Goal: Task Accomplishment & Management: Manage account settings

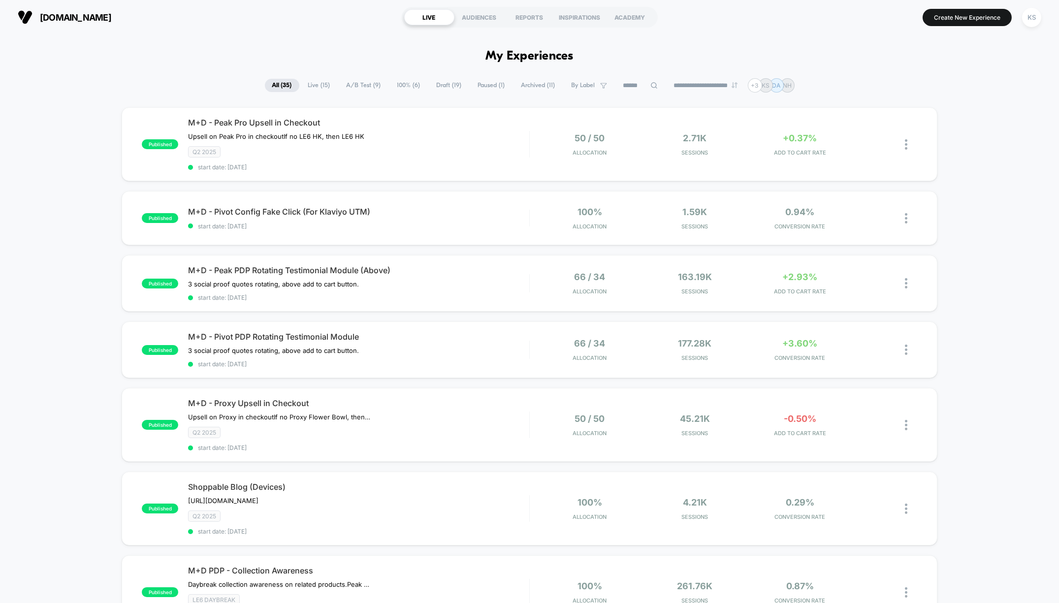
click at [347, 89] on span "A/B Test ( 9 )" at bounding box center [363, 85] width 49 height 13
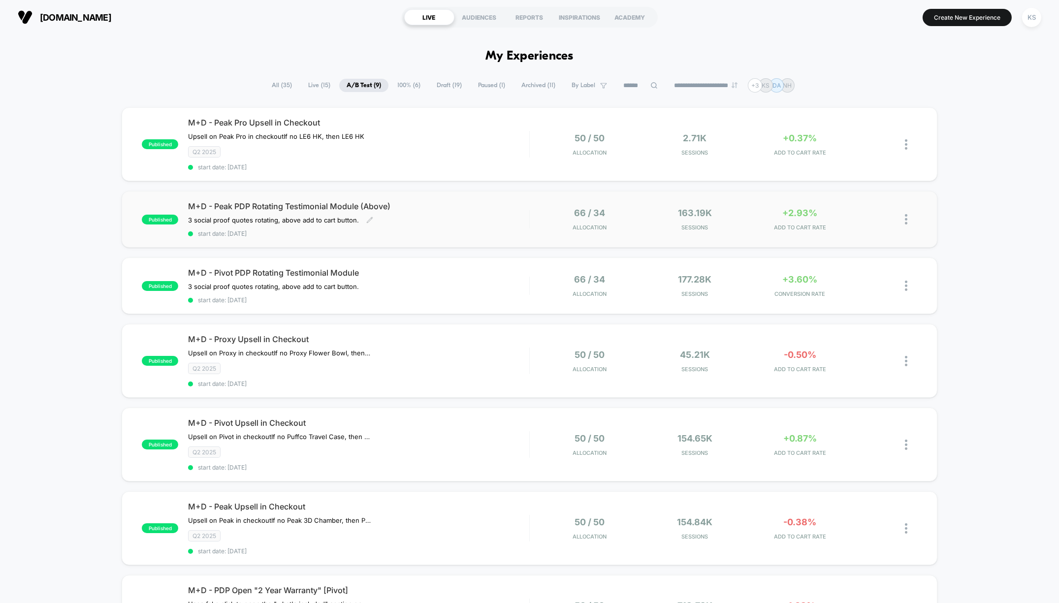
click at [432, 230] on span "start date: [DATE]" at bounding box center [358, 233] width 341 height 7
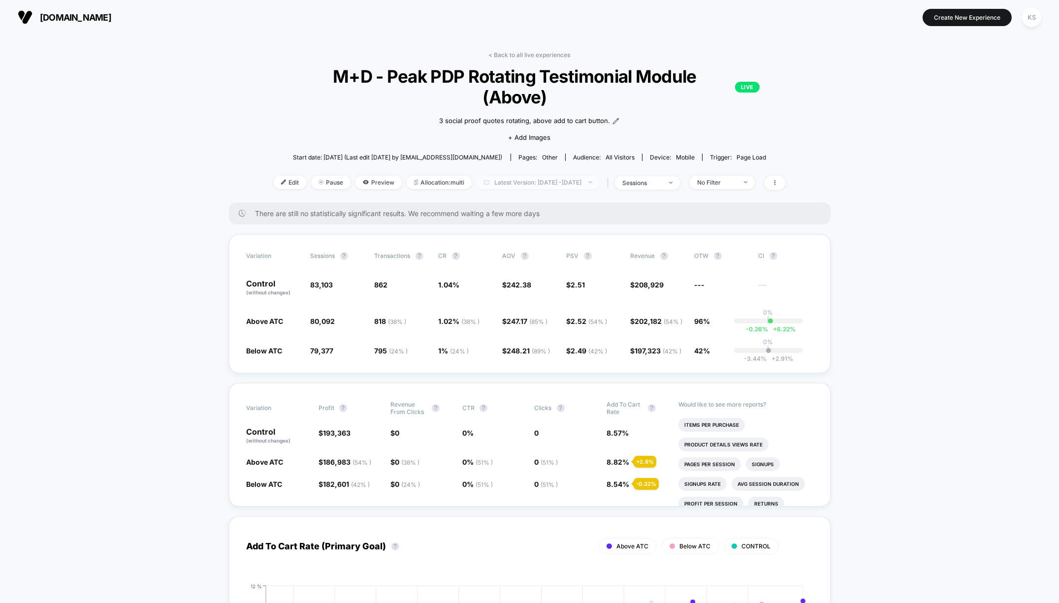
click at [536, 176] on span "Latest Version: [DATE] - [DATE]" at bounding box center [538, 182] width 123 height 13
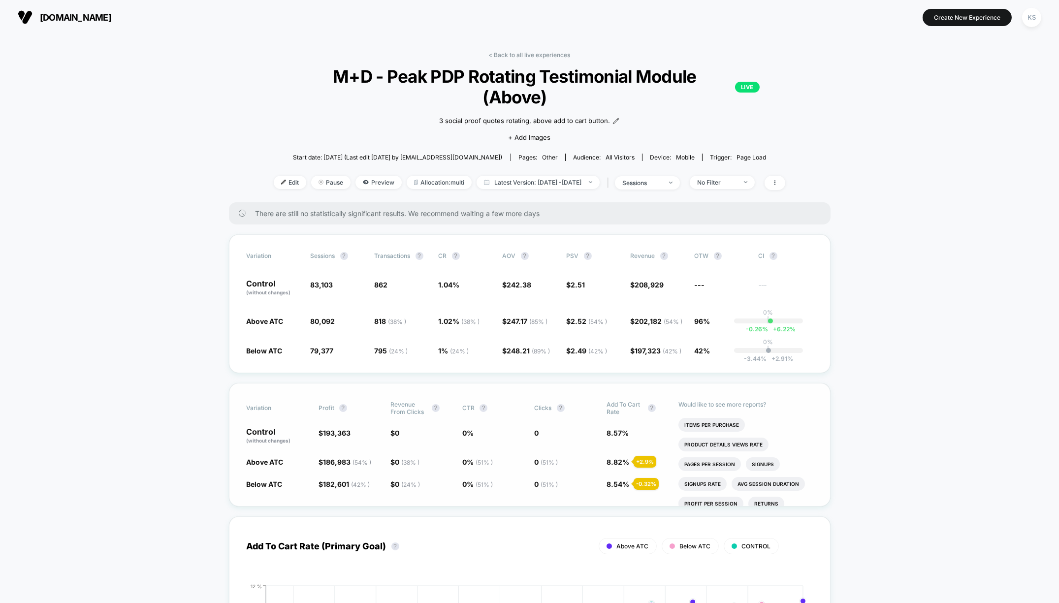
scroll to position [4, 0]
click at [718, 414] on li "Items Per Purchase" at bounding box center [712, 421] width 66 height 14
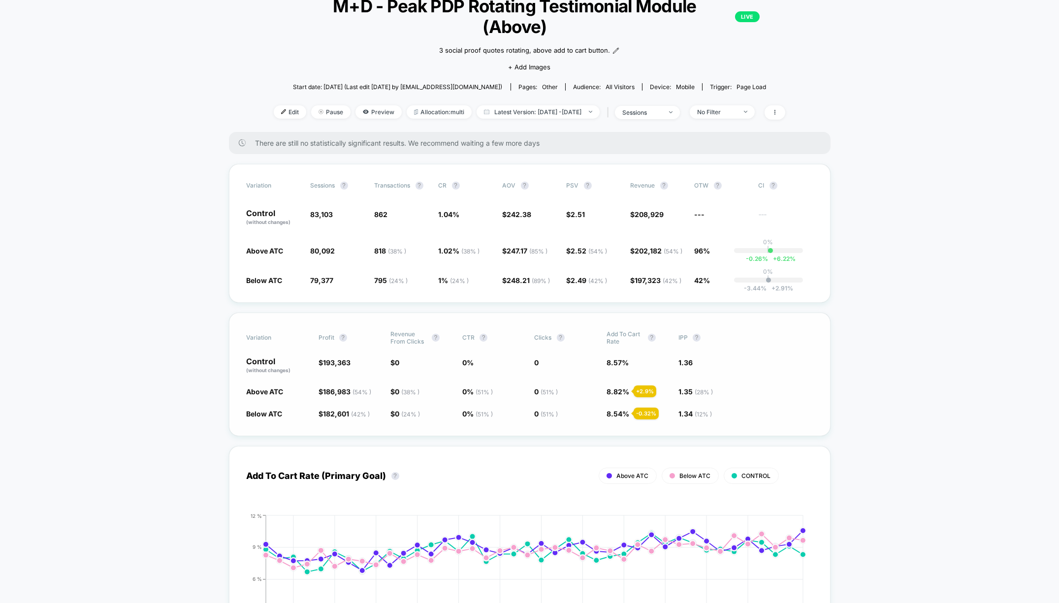
click at [728, 387] on span "1.35 ( 28 % ) - 0.90 %" at bounding box center [710, 392] width 62 height 10
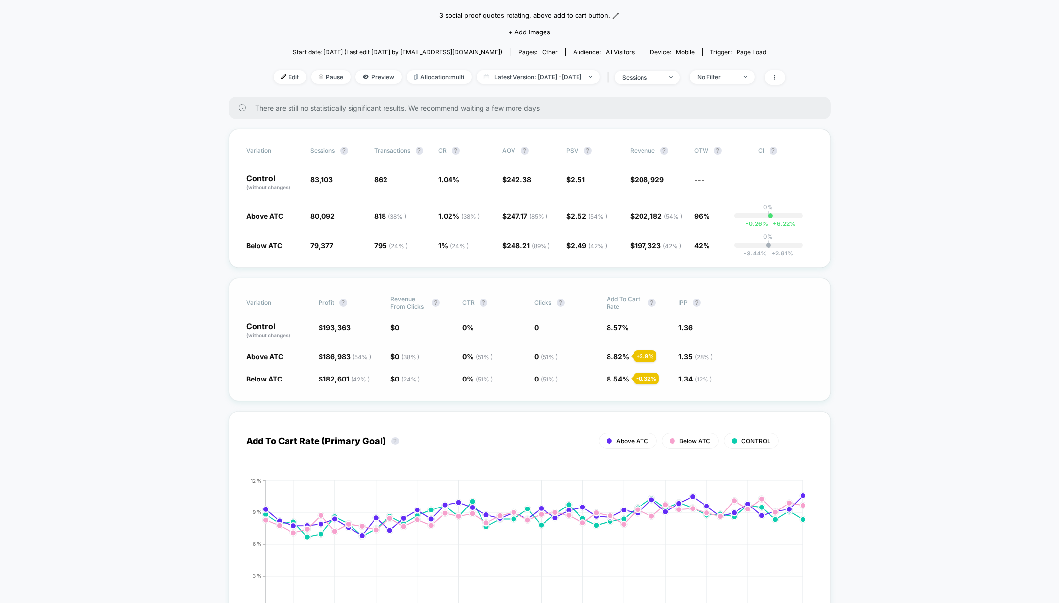
scroll to position [106, 0]
drag, startPoint x: 725, startPoint y: 352, endPoint x: 769, endPoint y: 345, distance: 44.4
click at [727, 373] on span "1.34 ( 12 % ) - 1.5 %" at bounding box center [710, 378] width 62 height 10
click at [769, 346] on div "Variation Profit ? Revenue From Clicks ? CTR ? Clicks ? Add To Cart Rate ? IPP …" at bounding box center [530, 339] width 602 height 124
click at [740, 347] on div "Variation Profit ? Revenue From Clicks ? CTR ? Clicks ? Add To Cart Rate ? IPP …" at bounding box center [530, 339] width 602 height 124
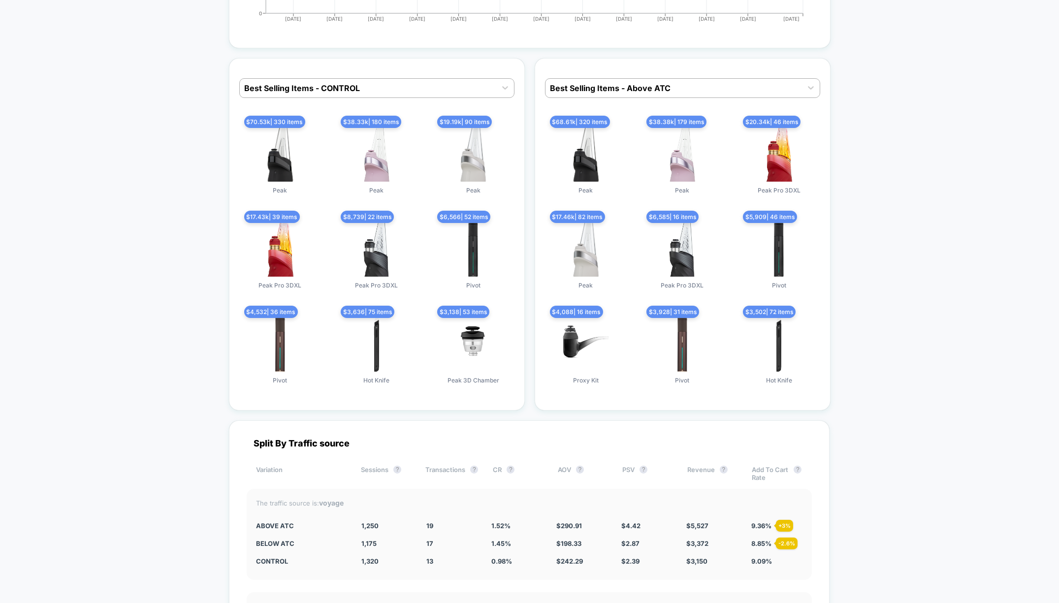
scroll to position [2667, 0]
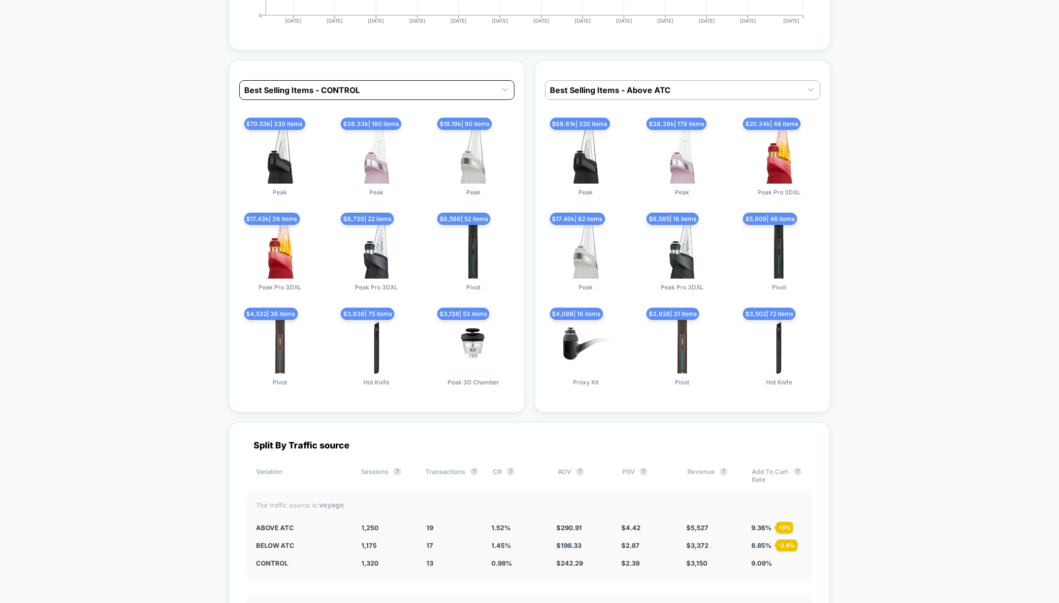
click at [306, 80] on div "Best Selling Items - CONTROL" at bounding box center [376, 90] width 275 height 20
drag, startPoint x: 63, startPoint y: 57, endPoint x: 208, endPoint y: 71, distance: 145.4
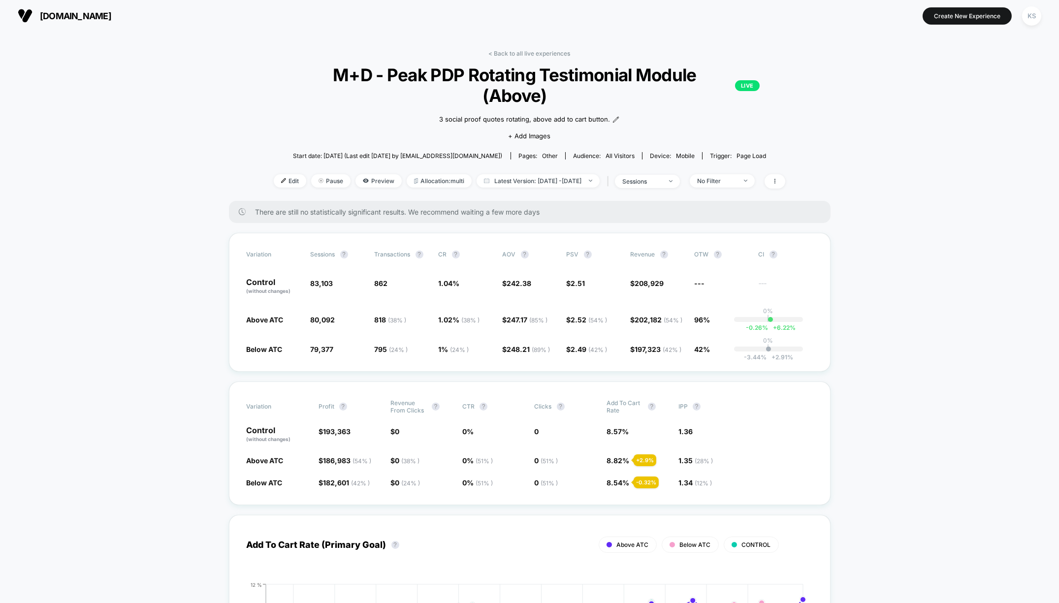
scroll to position [0, 0]
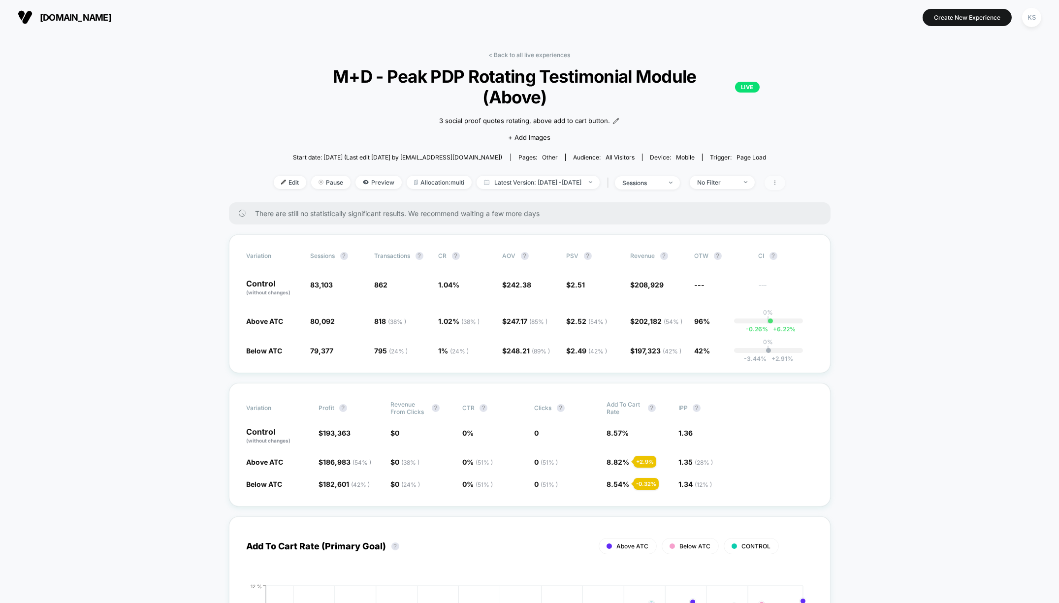
click at [778, 180] on icon at bounding box center [775, 183] width 6 height 6
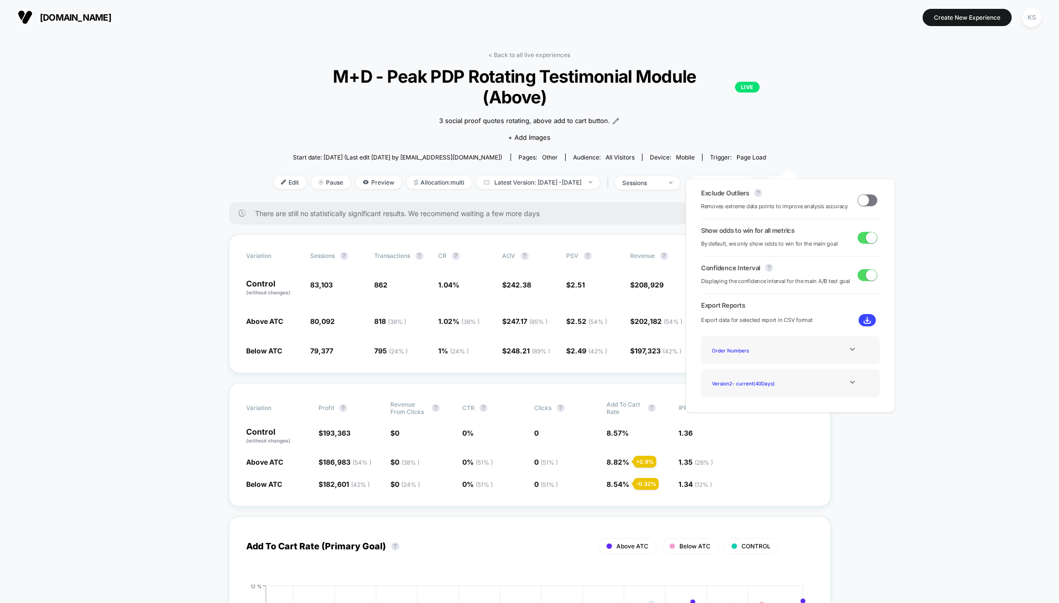
click at [868, 240] on span at bounding box center [871, 237] width 11 height 11
click at [866, 277] on span at bounding box center [871, 274] width 11 height 11
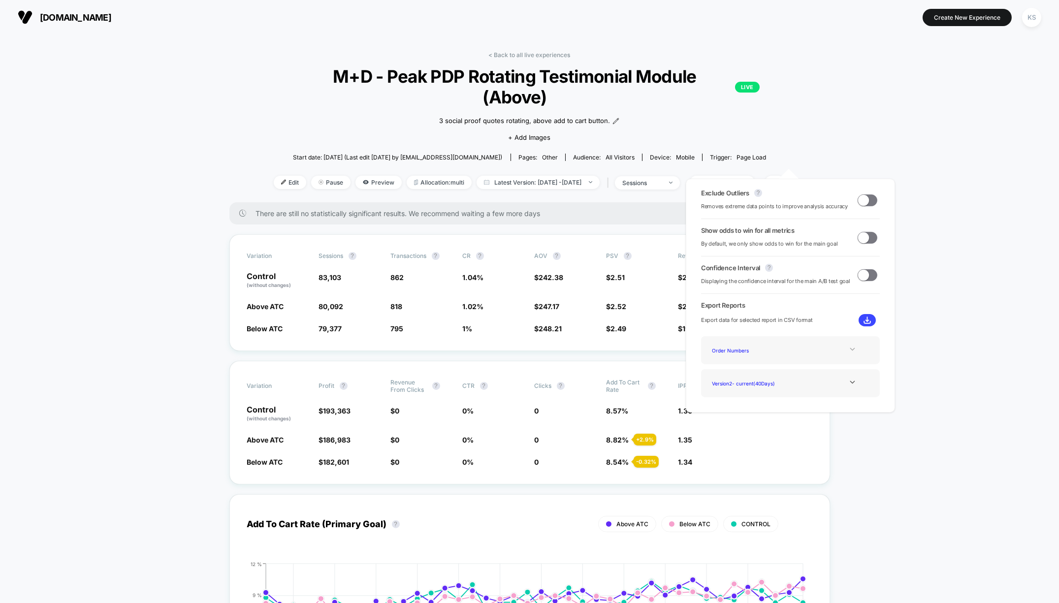
click at [843, 348] on div at bounding box center [853, 349] width 40 height 7
click at [844, 348] on div at bounding box center [853, 349] width 40 height 7
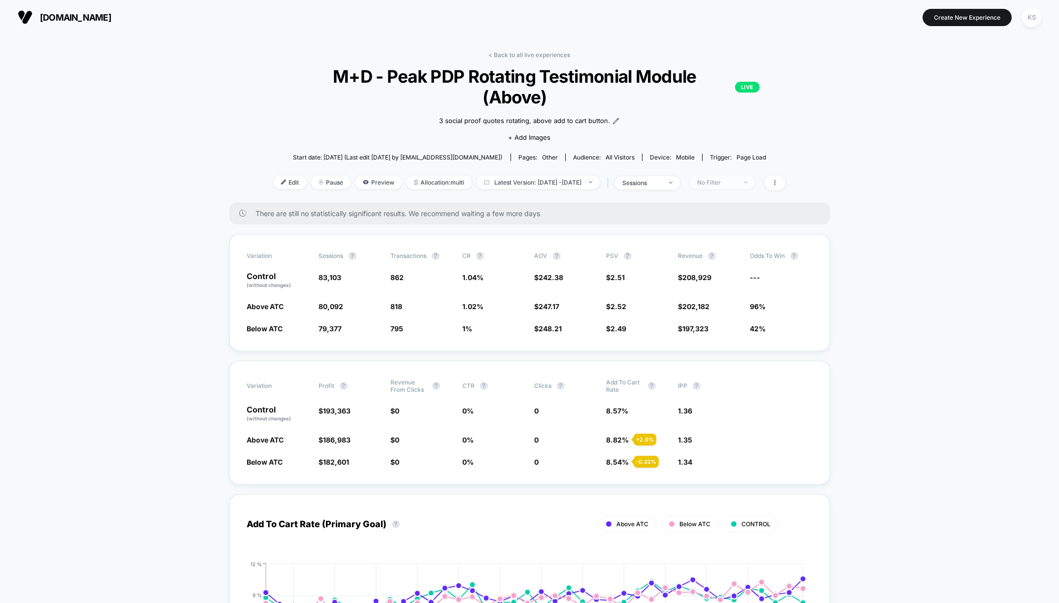
click at [737, 179] on div "No Filter" at bounding box center [716, 182] width 39 height 7
click at [746, 239] on span "Returning Visitors" at bounding box center [734, 237] width 57 height 8
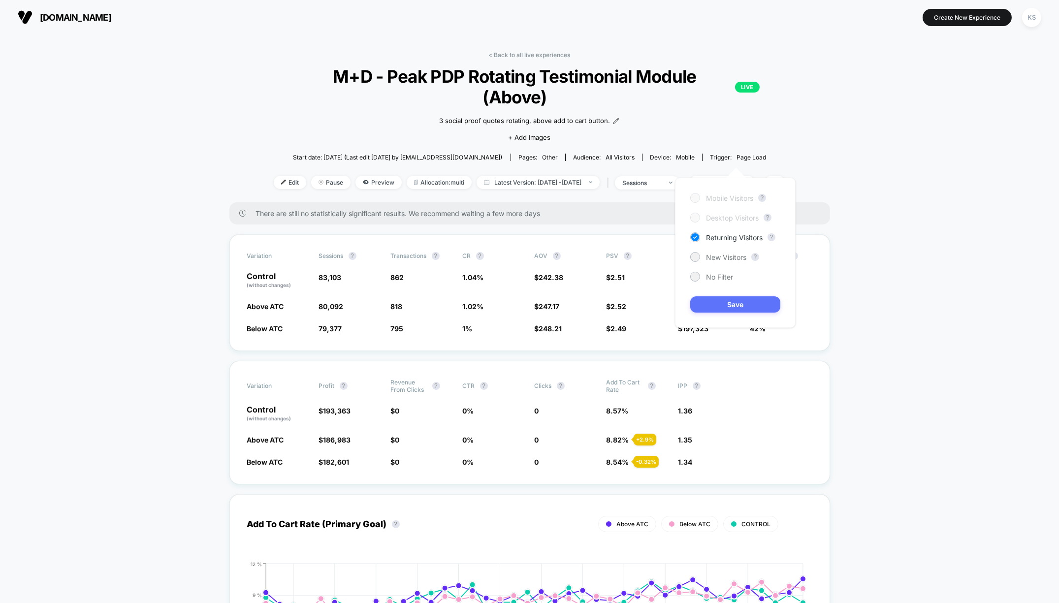
click at [746, 310] on button "Save" at bounding box center [735, 304] width 90 height 16
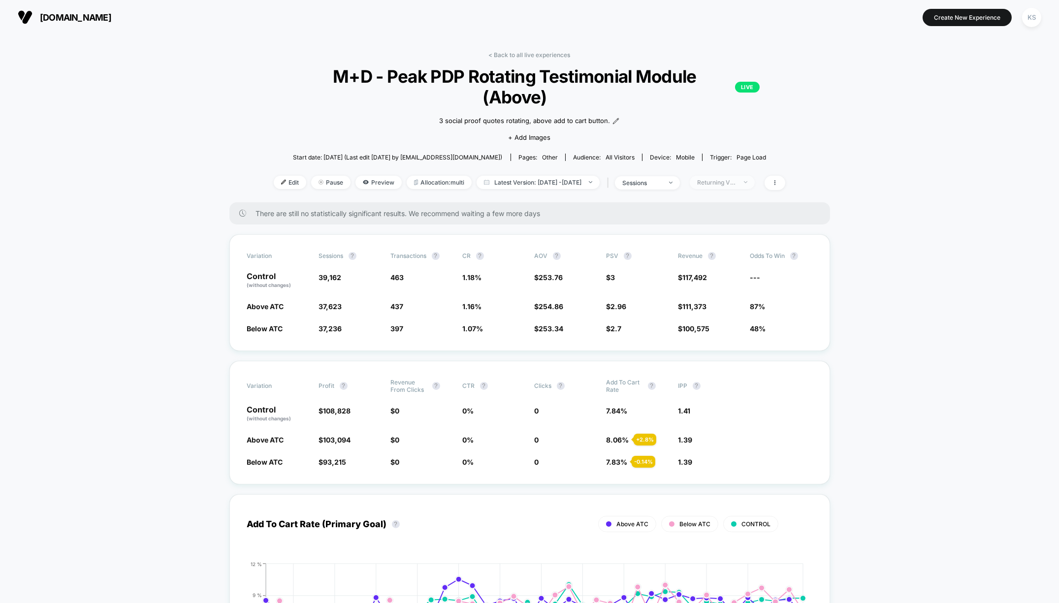
click at [737, 179] on div "Returning Visitors" at bounding box center [716, 182] width 39 height 7
click at [734, 257] on span "New Visitors" at bounding box center [726, 257] width 40 height 8
drag, startPoint x: 733, startPoint y: 306, endPoint x: 717, endPoint y: 312, distance: 17.6
click at [733, 306] on button "Save" at bounding box center [735, 304] width 90 height 16
click at [731, 179] on div "New Visitors" at bounding box center [716, 182] width 39 height 7
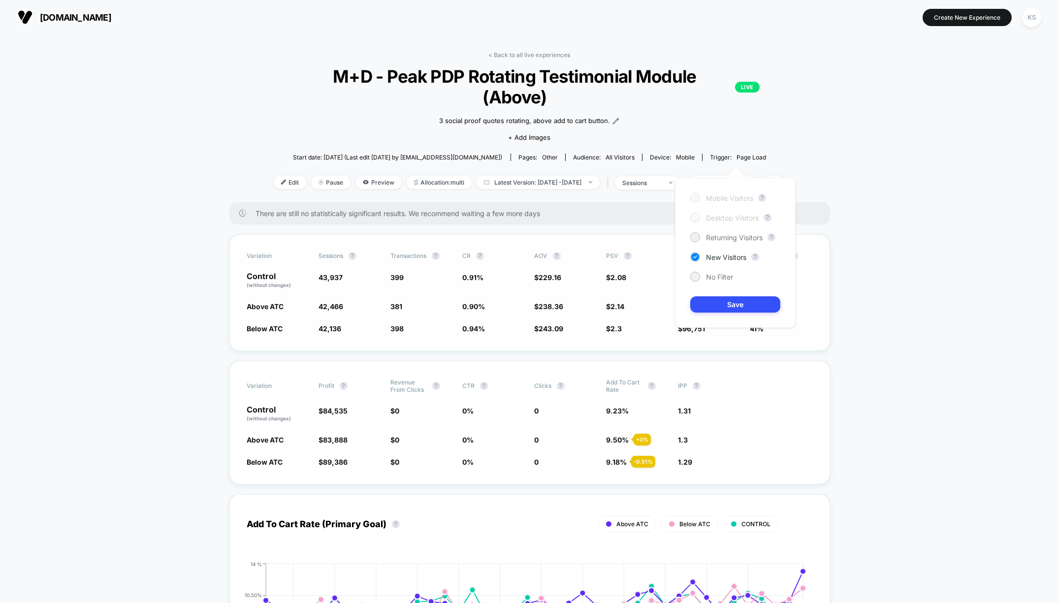
drag, startPoint x: 914, startPoint y: 246, endPoint x: 760, endPoint y: 242, distance: 154.2
drag, startPoint x: 785, startPoint y: 392, endPoint x: 799, endPoint y: 173, distance: 219.5
click at [791, 406] on div "Control (without changes) $ 84,535 $ 0 0 % 0 9.23 % 1.31" at bounding box center [529, 414] width 565 height 17
click at [785, 176] on span at bounding box center [775, 183] width 21 height 14
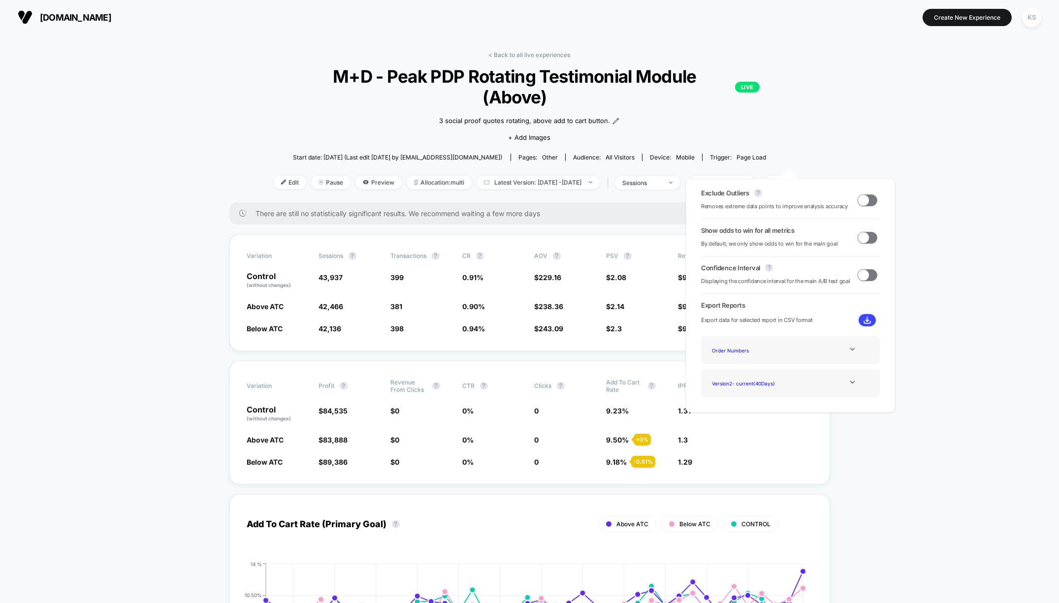
click at [636, 209] on span "There are still no statistically significant results. We recommend waiting a fe…" at bounding box center [533, 213] width 555 height 8
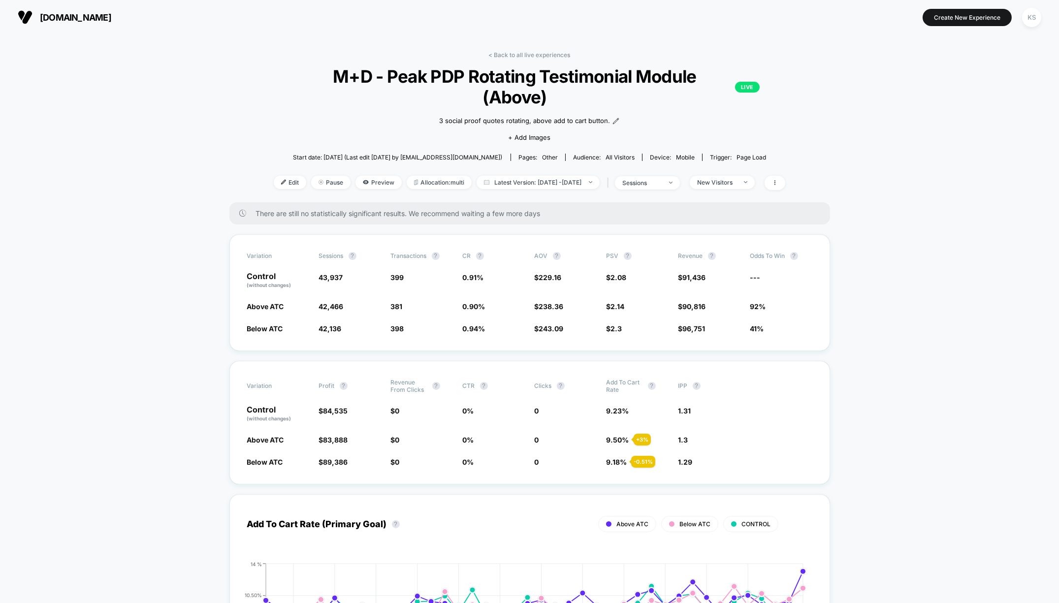
click at [731, 176] on div "New Visitors" at bounding box center [720, 182] width 70 height 13
click at [729, 179] on div "New Visitors" at bounding box center [716, 182] width 39 height 7
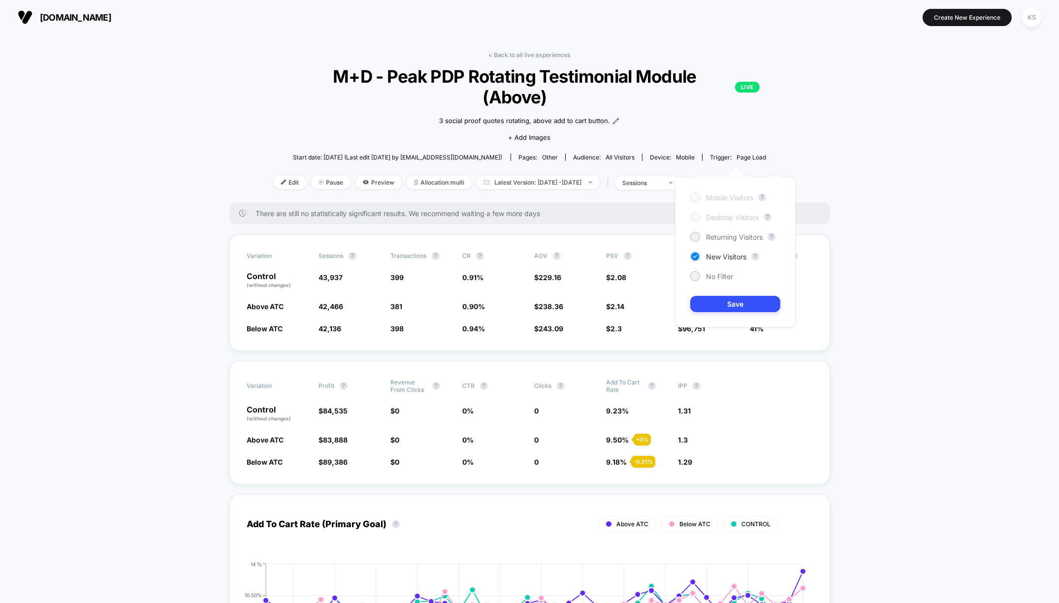
scroll to position [4, 0]
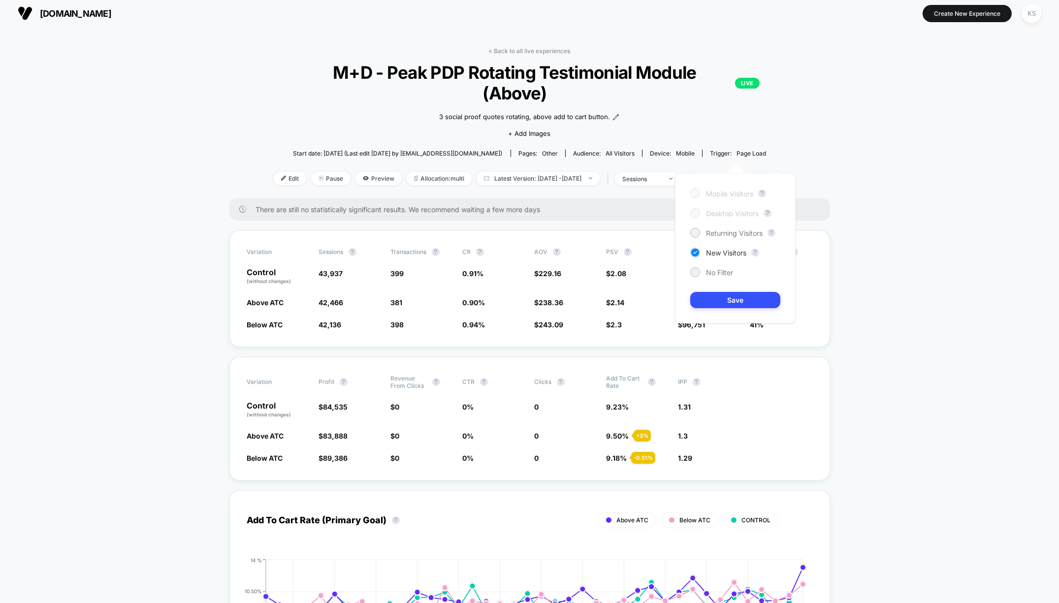
click at [716, 255] on span "New Visitors" at bounding box center [726, 253] width 40 height 8
click at [710, 274] on span "No Filter" at bounding box center [719, 272] width 27 height 8
click at [720, 294] on button "Save" at bounding box center [735, 300] width 90 height 16
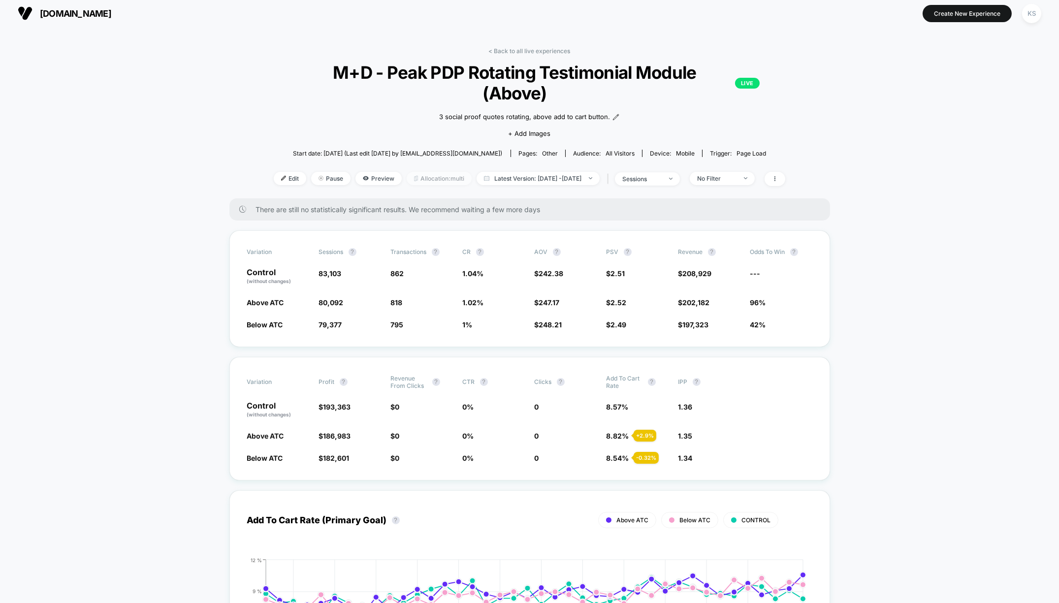
click at [433, 172] on span "Allocation: multi" at bounding box center [439, 178] width 65 height 13
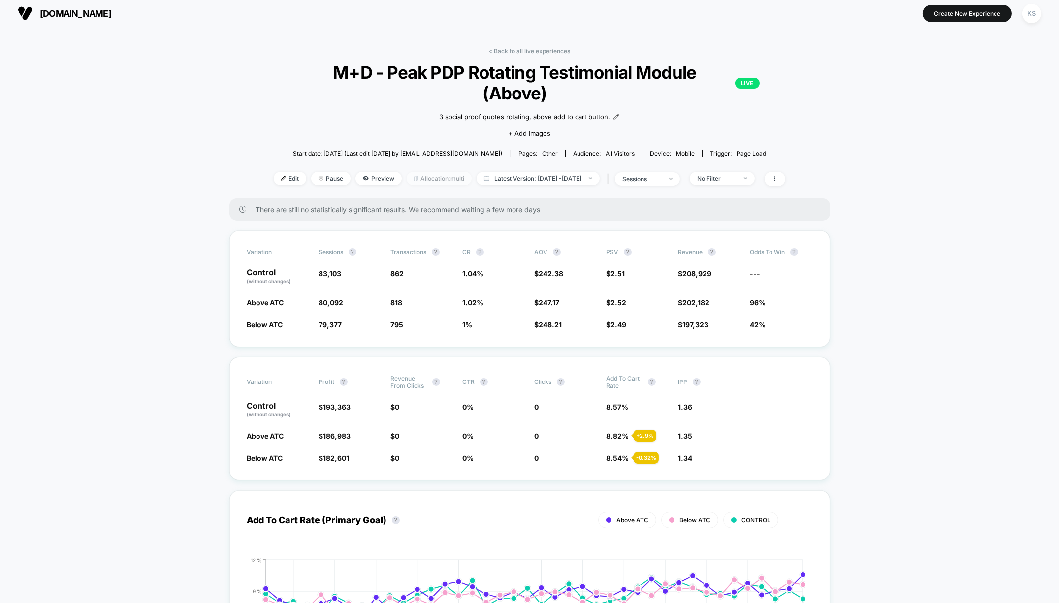
click at [421, 172] on span "Allocation: multi" at bounding box center [439, 178] width 65 height 13
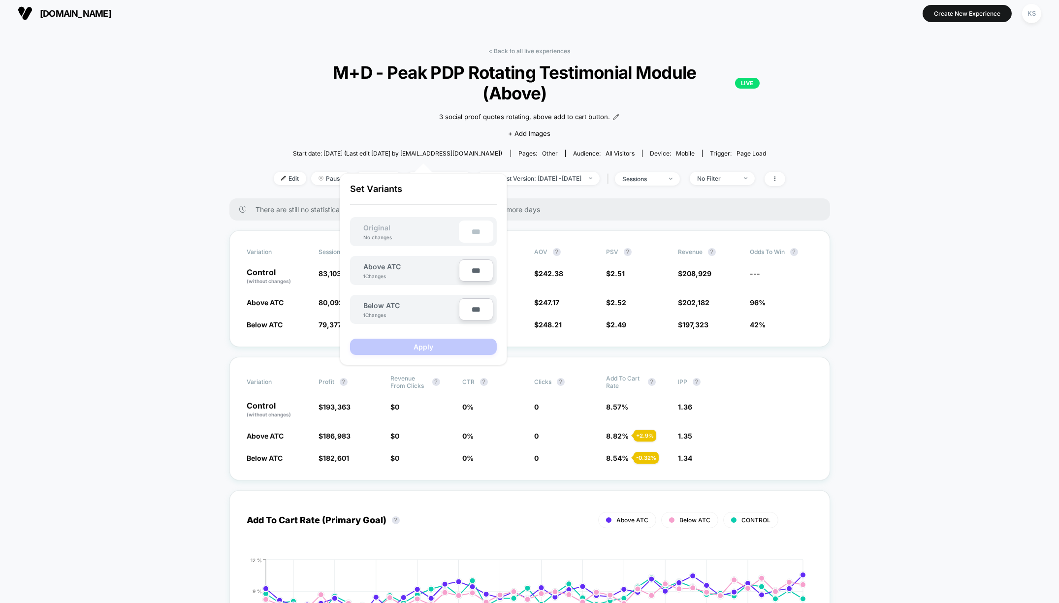
drag, startPoint x: 108, startPoint y: 140, endPoint x: 195, endPoint y: 146, distance: 86.9
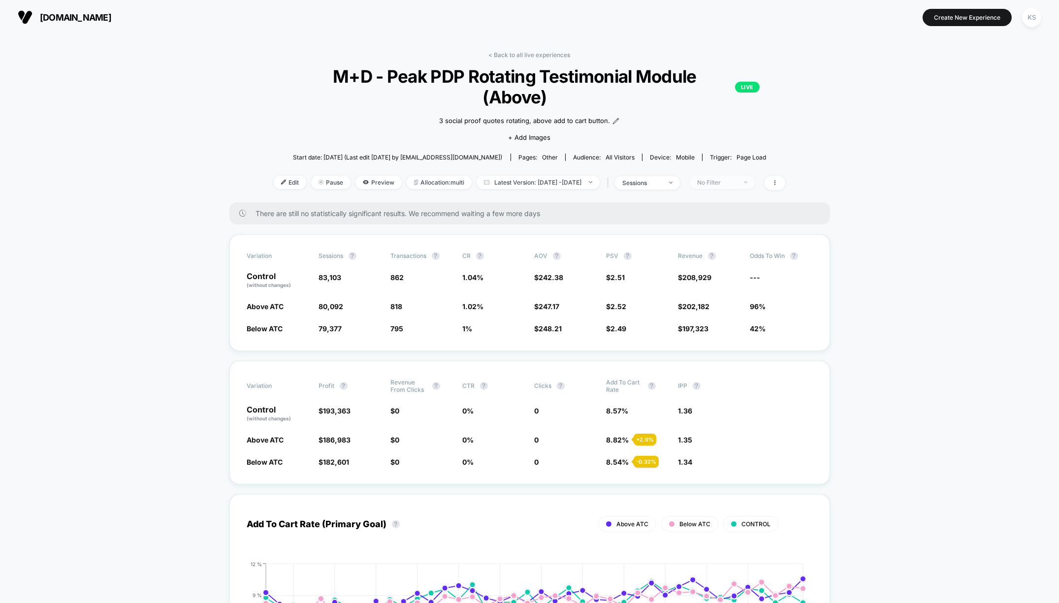
click at [755, 176] on span "No Filter" at bounding box center [722, 182] width 65 height 13
drag, startPoint x: 723, startPoint y: 258, endPoint x: 717, endPoint y: 263, distance: 8.4
click at [723, 258] on span "New Visitors" at bounding box center [726, 257] width 40 height 8
click at [709, 304] on button "Save" at bounding box center [735, 304] width 90 height 16
click at [755, 176] on span "New Visitors" at bounding box center [722, 182] width 65 height 13
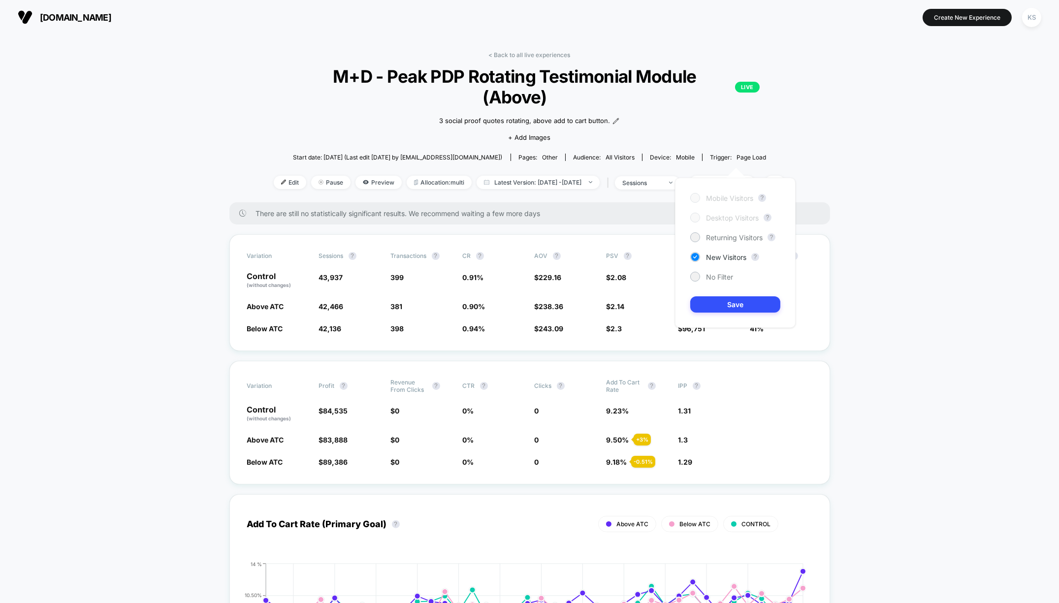
click at [760, 149] on div "Start date: [DATE] (Last edit [DATE] by [EMAIL_ADDRESS][DOMAIN_NAME]) Pages: ot…" at bounding box center [530, 157] width 512 height 17
drag, startPoint x: 740, startPoint y: 146, endPoint x: 741, endPoint y: 158, distance: 11.4
click at [741, 148] on div "< Back to all live experiences M+D - Peak PDP Rotating Testimonial Module (Abov…" at bounding box center [530, 126] width 512 height 151
click at [737, 179] on div "New Visitors" at bounding box center [716, 182] width 39 height 7
click at [730, 239] on span "Returning Visitors" at bounding box center [734, 237] width 57 height 8
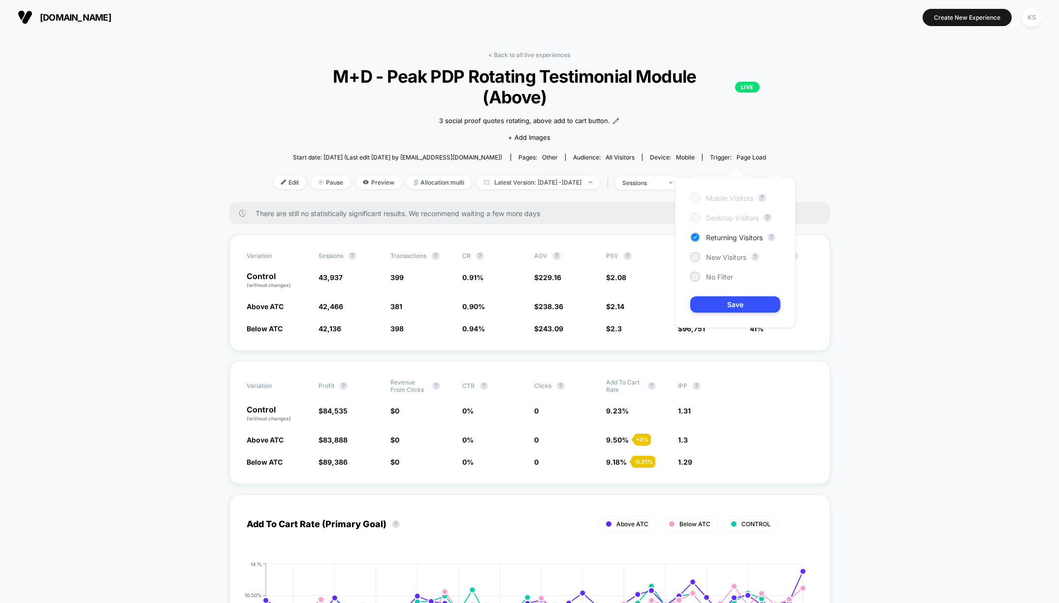
click at [717, 303] on button "Save" at bounding box center [735, 304] width 90 height 16
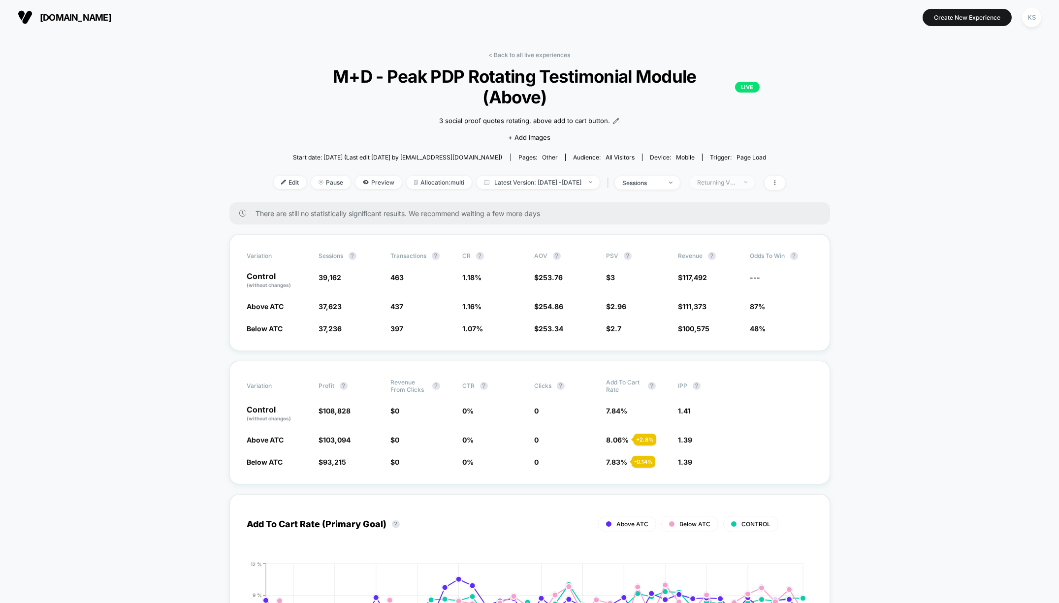
click at [754, 176] on span "Returning Visitors" at bounding box center [722, 182] width 65 height 13
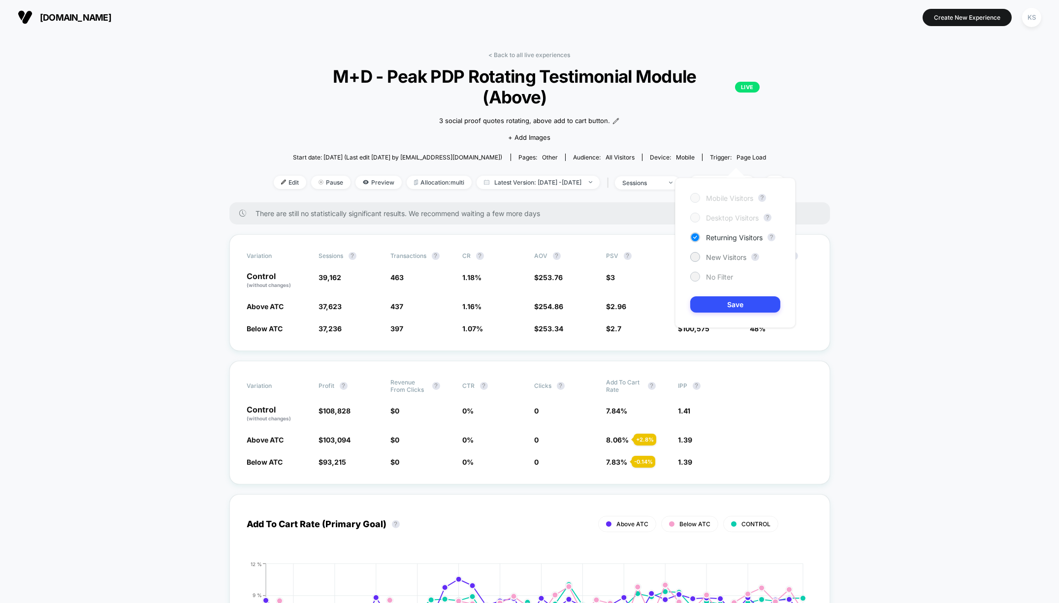
click at [715, 275] on span "No Filter" at bounding box center [719, 277] width 27 height 8
click at [729, 297] on button "Save" at bounding box center [735, 304] width 90 height 16
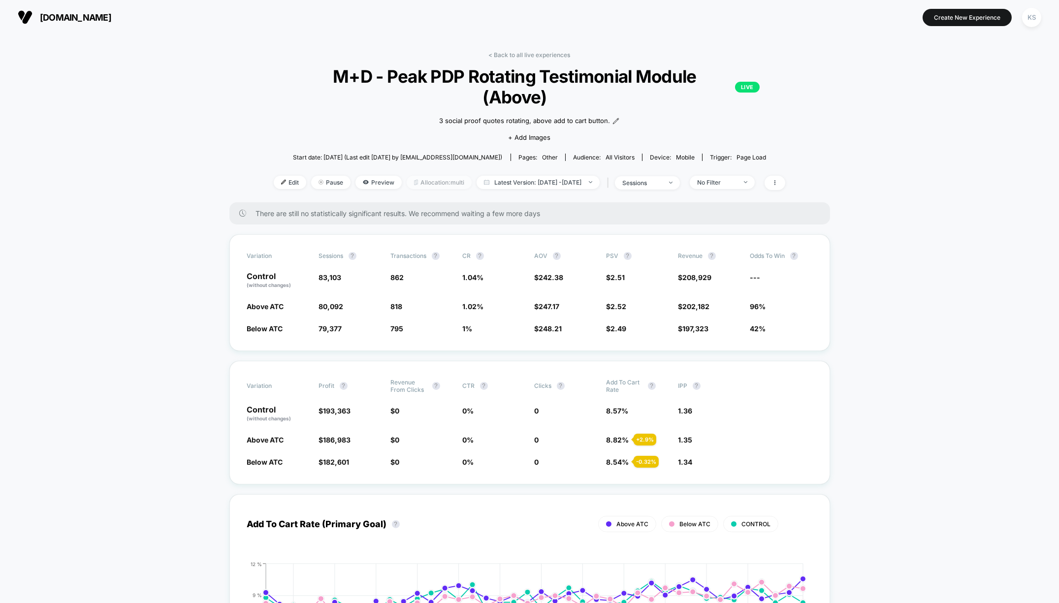
click at [418, 176] on span "Allocation: multi" at bounding box center [439, 182] width 65 height 13
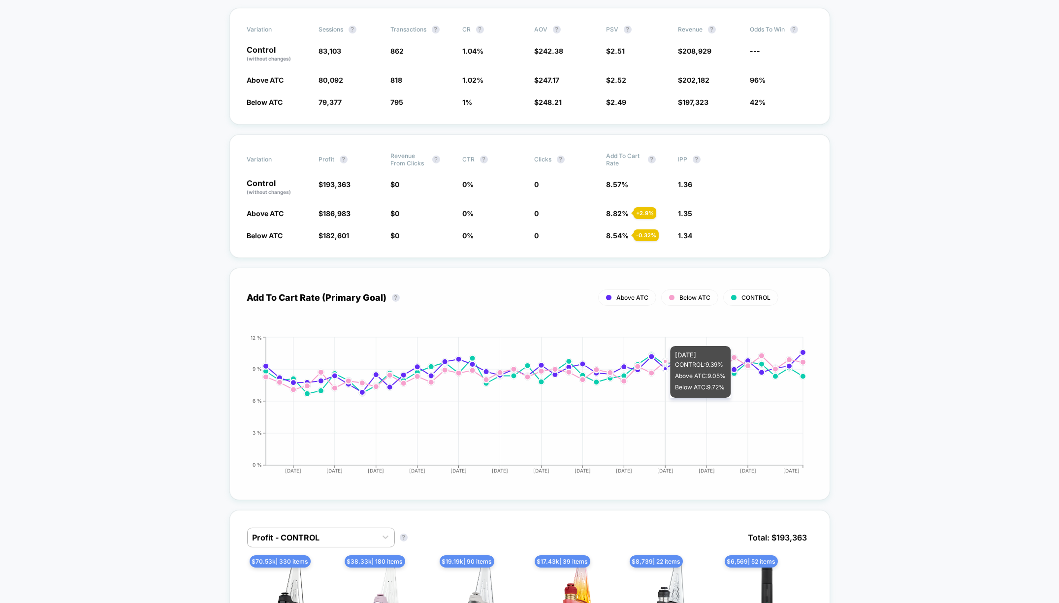
scroll to position [277, 0]
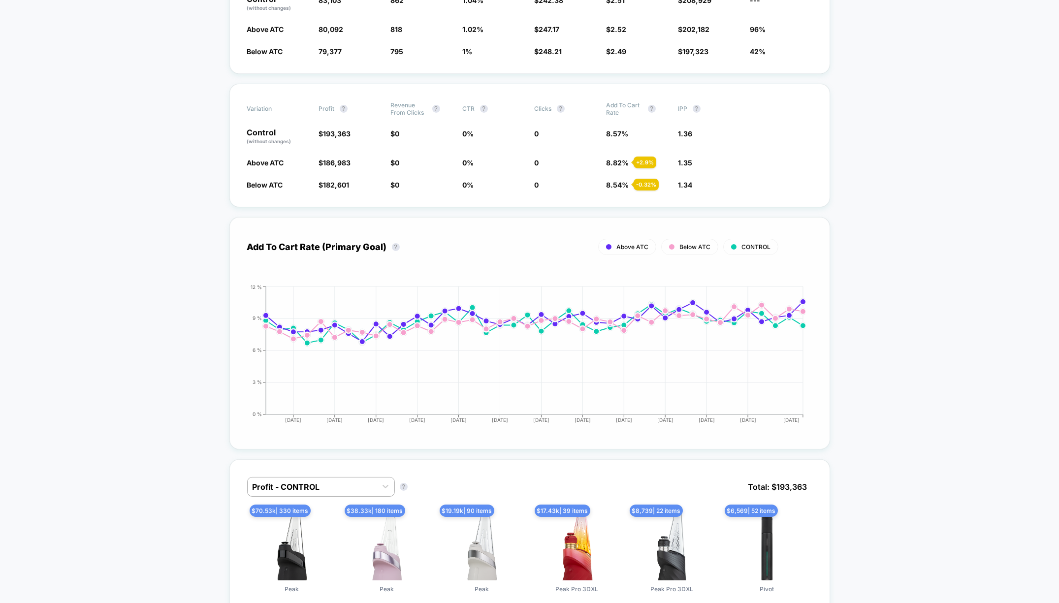
click at [696, 239] on div "Below ATC" at bounding box center [689, 247] width 57 height 16
drag, startPoint x: 638, startPoint y: 224, endPoint x: 690, endPoint y: 223, distance: 52.2
click at [638, 243] on span "Above ATC" at bounding box center [633, 246] width 32 height 7
click at [755, 243] on span "CONTROL" at bounding box center [756, 246] width 29 height 7
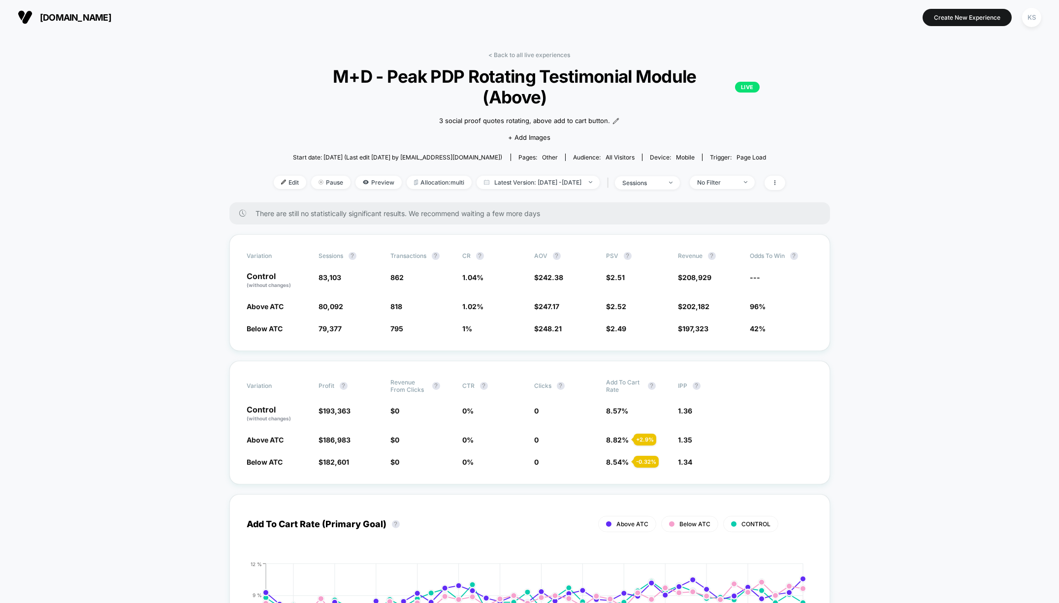
click at [542, 61] on div "< Back to all live experiences M+D - Peak PDP Rotating Testimonial Module (Abov…" at bounding box center [530, 126] width 512 height 151
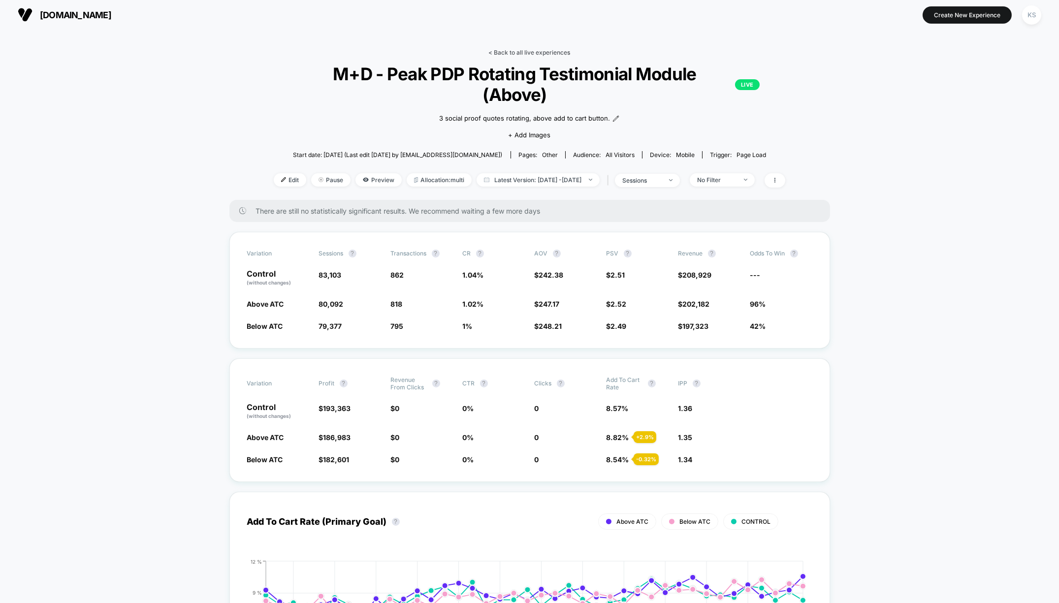
click at [541, 49] on link "< Back to all live experiences" at bounding box center [530, 52] width 82 height 7
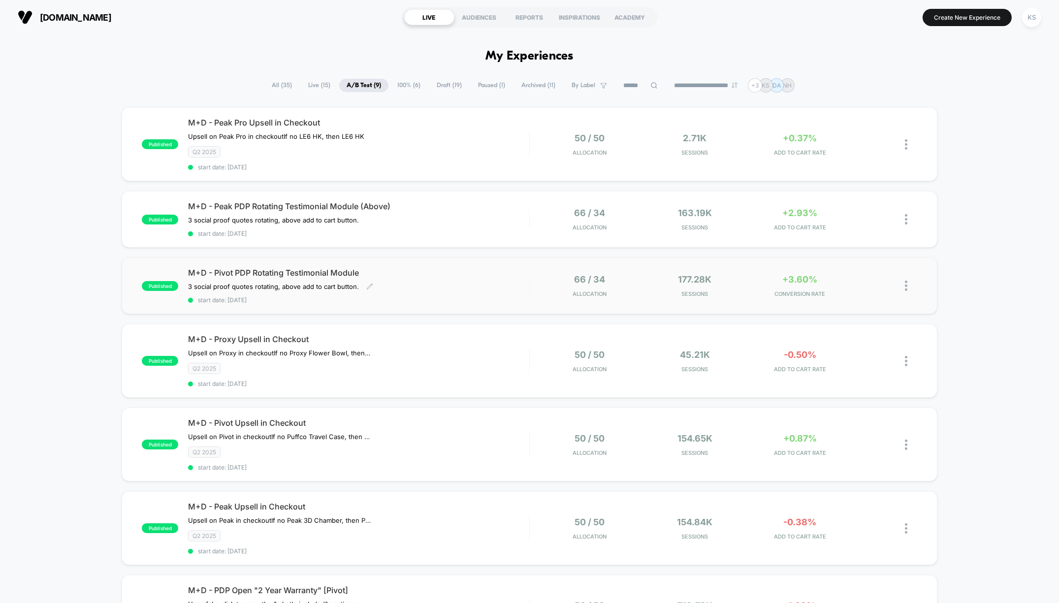
click at [443, 268] on span "M+D - Pivot PDP Rotating Testimonial Module" at bounding box center [358, 273] width 341 height 10
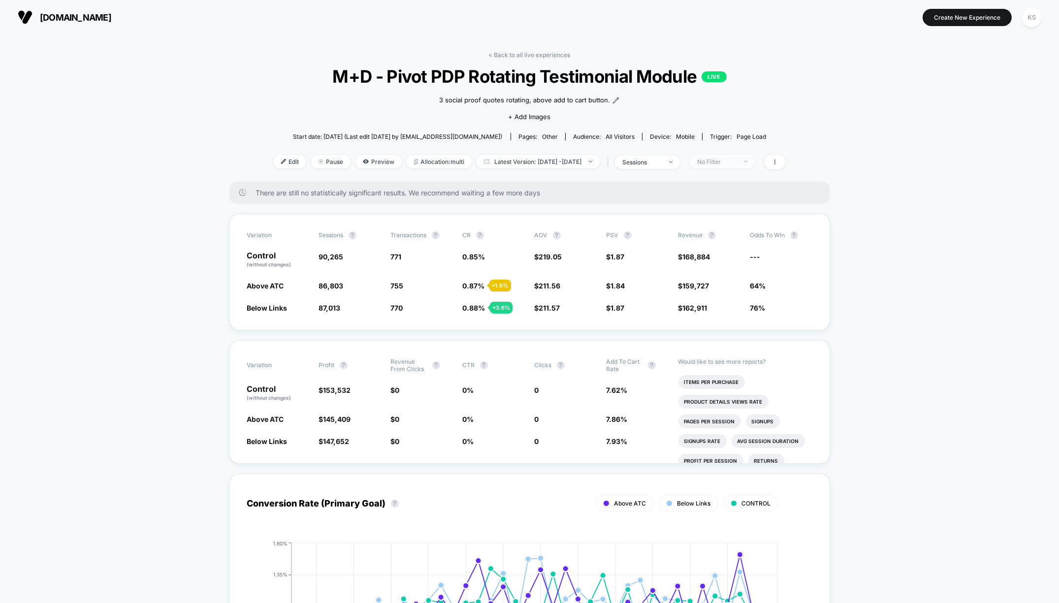
click at [729, 158] on div "No Filter" at bounding box center [716, 161] width 39 height 7
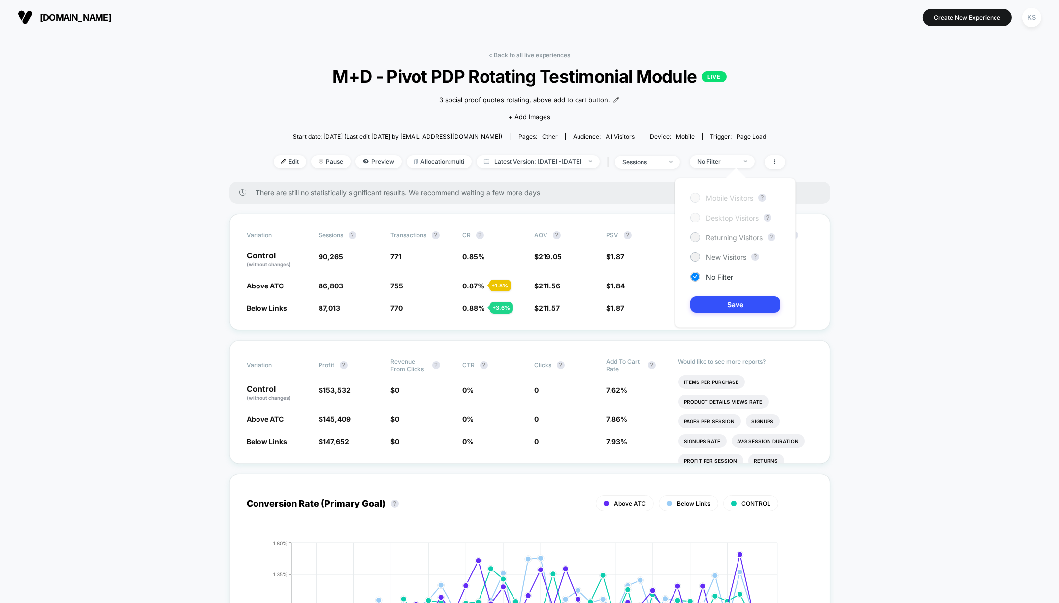
click at [743, 236] on span "Returning Visitors" at bounding box center [734, 237] width 57 height 8
click at [748, 309] on button "Save" at bounding box center [735, 304] width 90 height 16
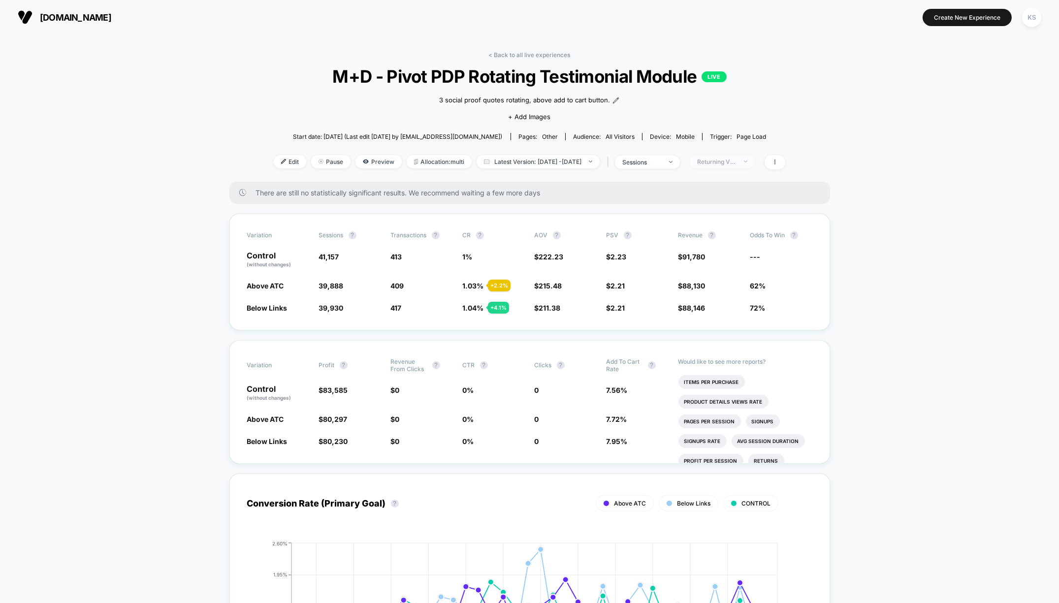
click at [734, 163] on div "Returning Visitors" at bounding box center [716, 161] width 39 height 7
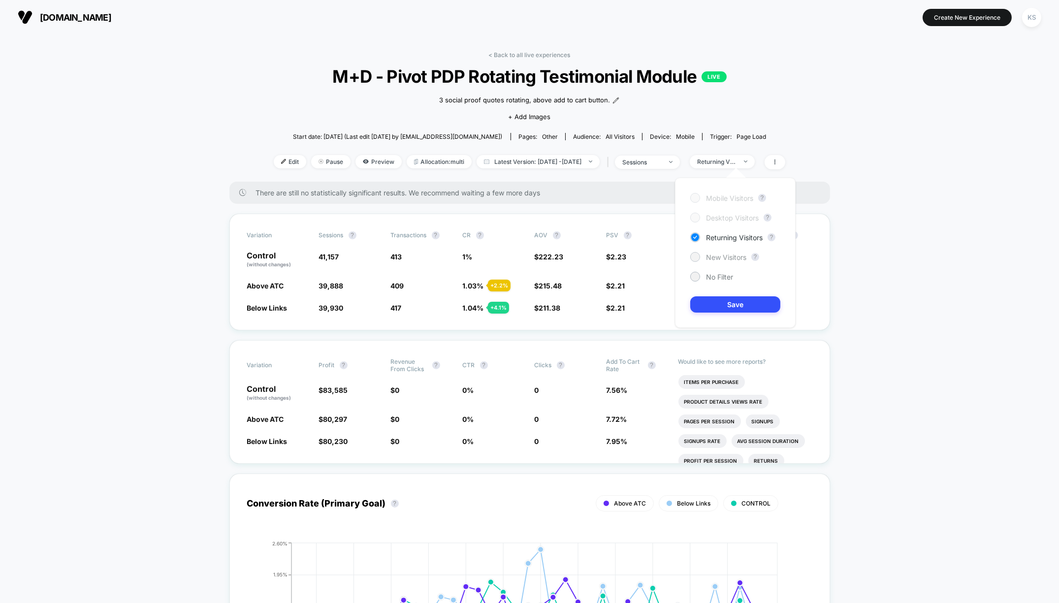
click at [725, 257] on span "New Visitors" at bounding box center [726, 257] width 40 height 8
click at [728, 302] on button "Save" at bounding box center [735, 304] width 90 height 16
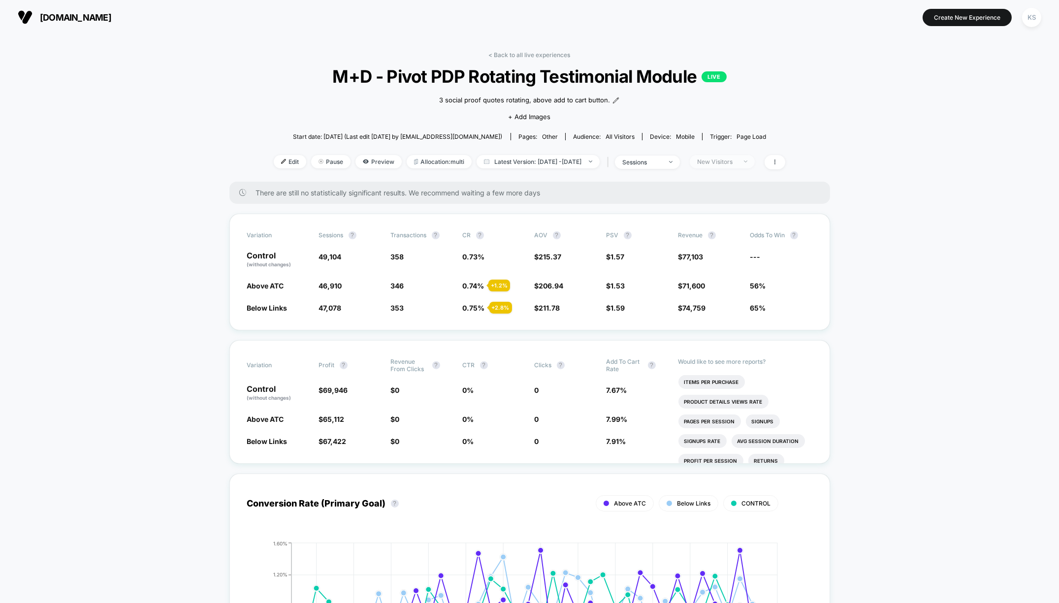
click at [739, 155] on div "New Visitors" at bounding box center [720, 161] width 70 height 13
click at [737, 162] on div "New Visitors" at bounding box center [716, 161] width 39 height 7
click at [726, 239] on span "Returning Visitors" at bounding box center [734, 237] width 57 height 8
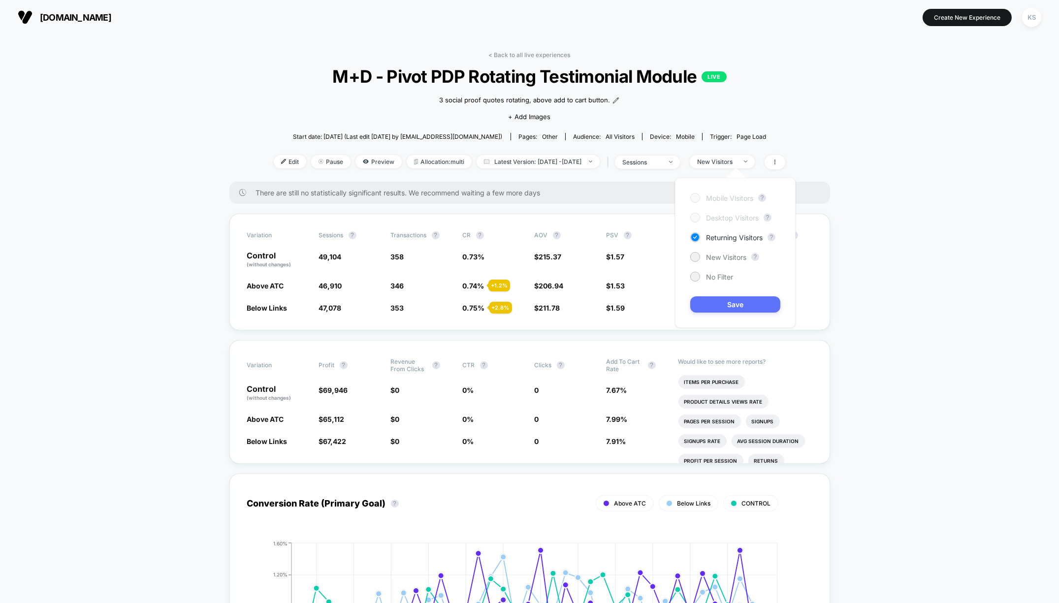
click at [719, 299] on button "Save" at bounding box center [735, 304] width 90 height 16
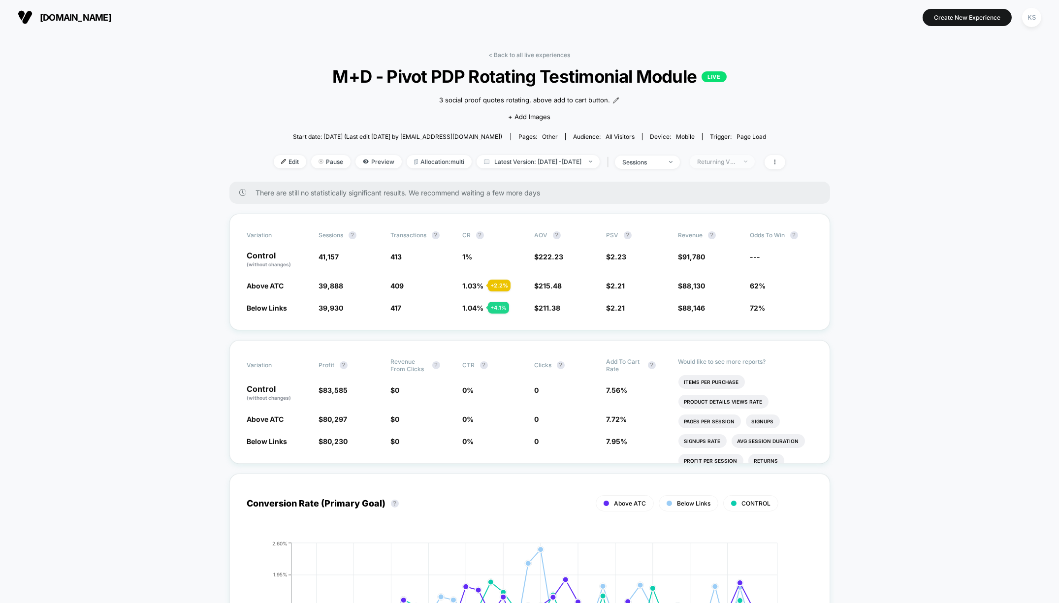
click at [748, 161] on img at bounding box center [745, 162] width 3 height 2
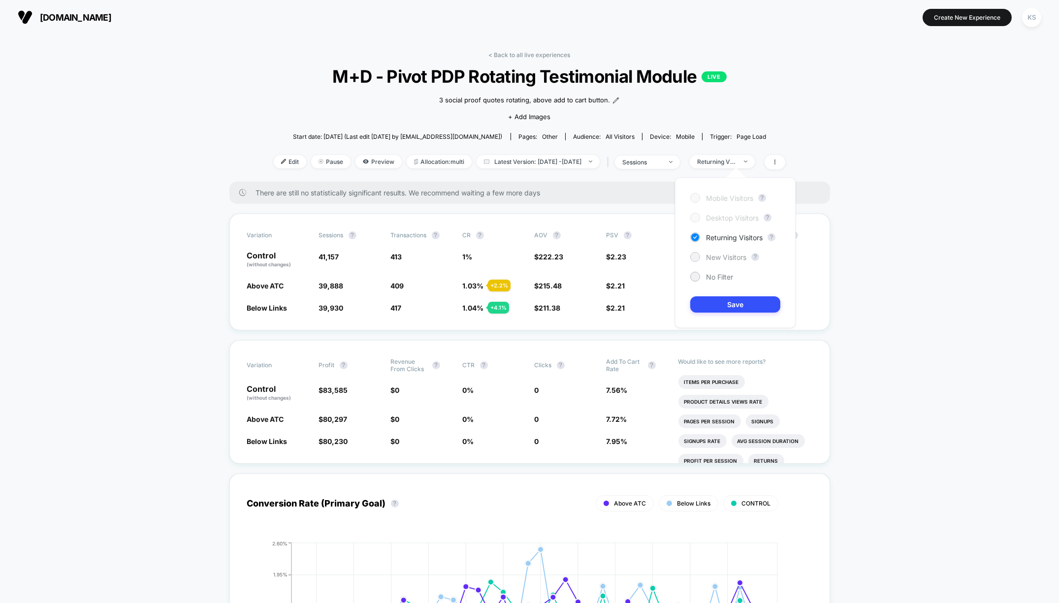
drag, startPoint x: 723, startPoint y: 254, endPoint x: 722, endPoint y: 260, distance: 6.0
click at [723, 255] on span "New Visitors" at bounding box center [726, 257] width 40 height 8
click at [745, 302] on button "Save" at bounding box center [735, 304] width 90 height 16
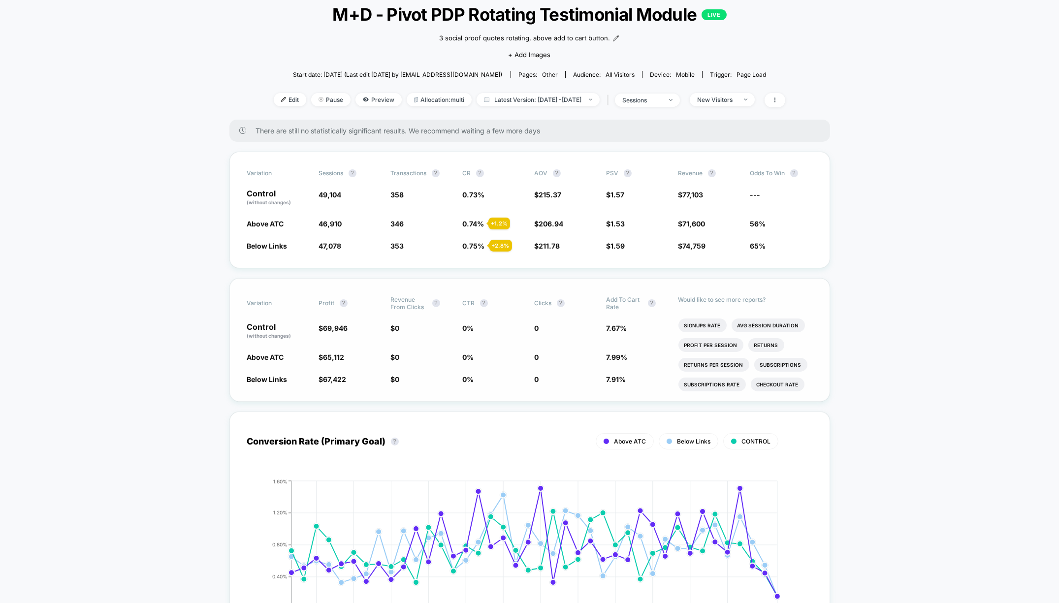
scroll to position [72, 0]
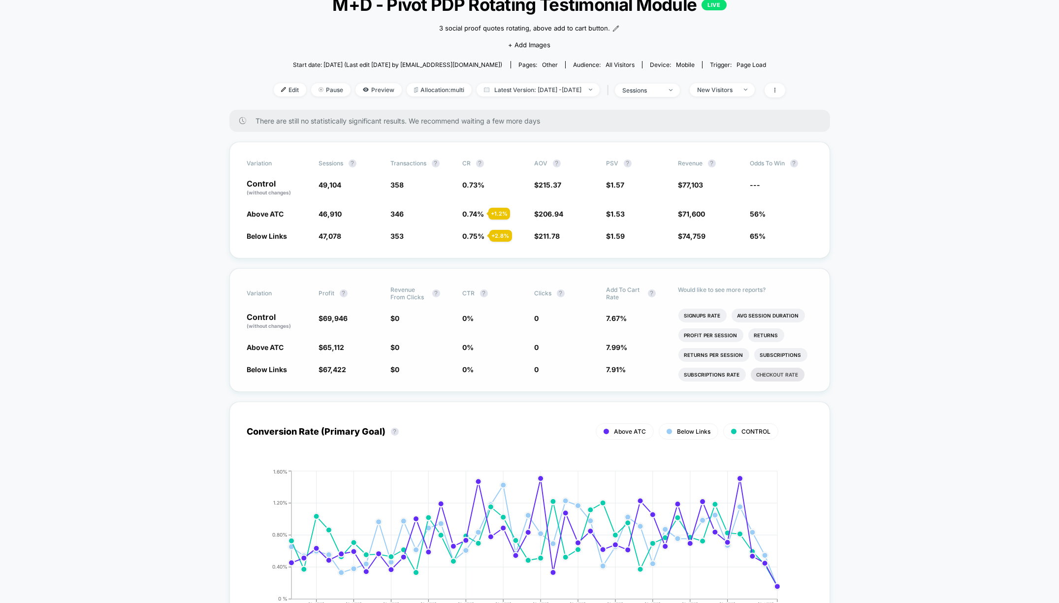
click at [774, 374] on li "Checkout Rate" at bounding box center [778, 375] width 54 height 14
click at [737, 92] on div "New Visitors" at bounding box center [716, 89] width 39 height 7
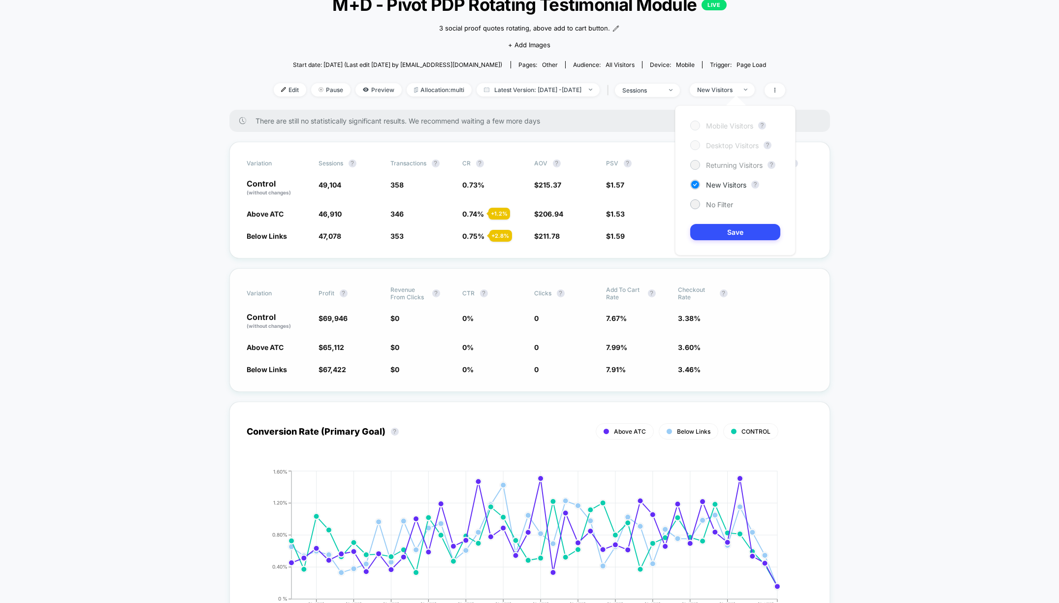
click at [727, 166] on span "Returning Visitors" at bounding box center [734, 165] width 57 height 8
click at [713, 240] on div "Mobile Visitors ? Desktop Visitors ? Returning Visitors ? New Visitors ? No Fil…" at bounding box center [735, 180] width 121 height 150
click at [714, 232] on button "Save" at bounding box center [735, 232] width 90 height 16
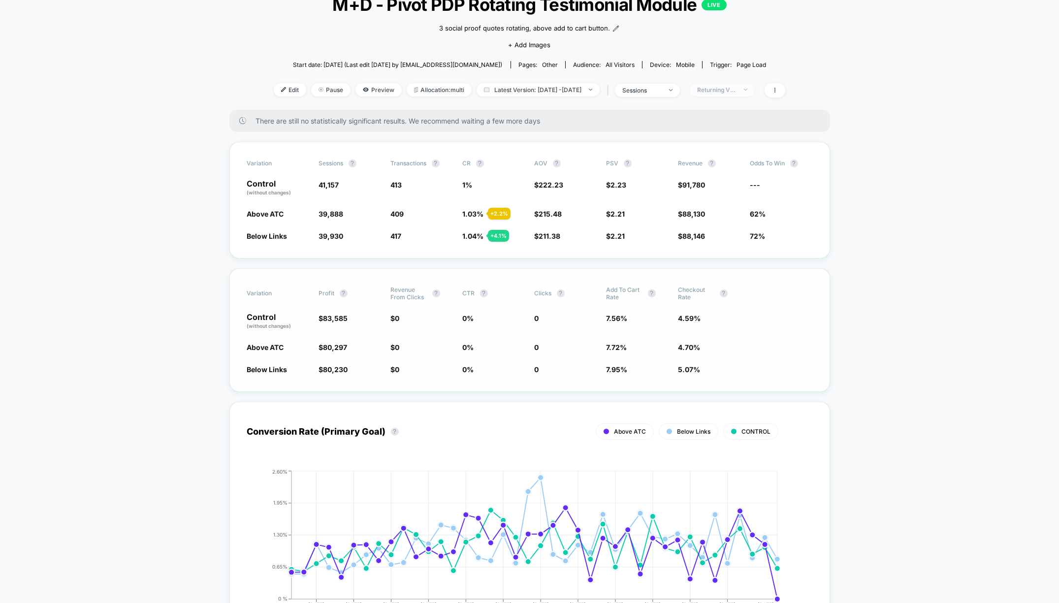
click at [721, 95] on span "Returning Visitors" at bounding box center [722, 89] width 65 height 13
click at [729, 203] on span "No Filter" at bounding box center [719, 204] width 27 height 8
drag, startPoint x: 732, startPoint y: 228, endPoint x: 737, endPoint y: 232, distance: 6.3
click at [732, 228] on button "Save" at bounding box center [735, 232] width 90 height 16
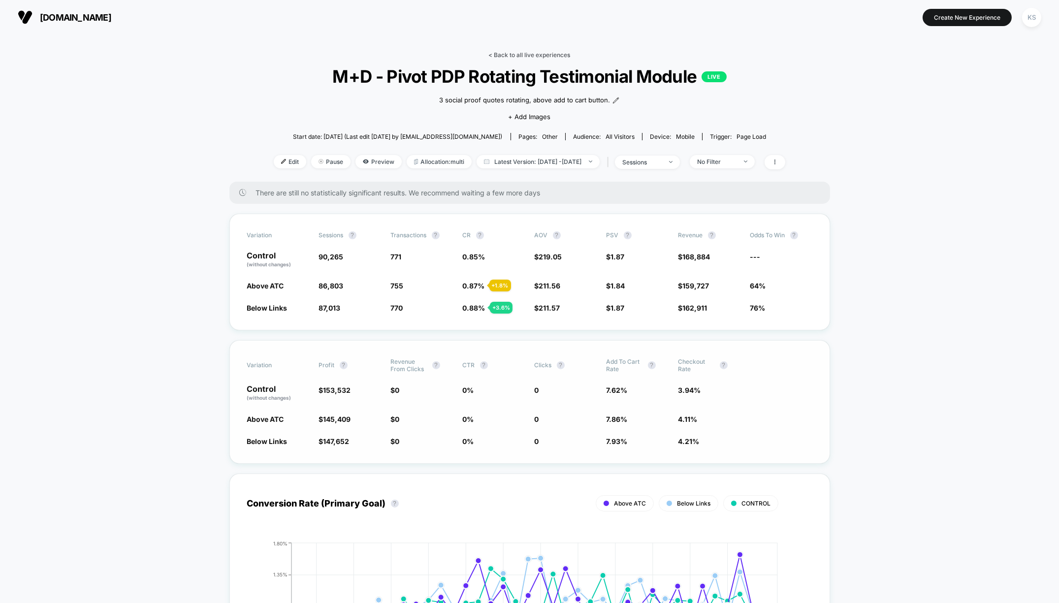
click at [518, 53] on link "< Back to all live experiences" at bounding box center [530, 54] width 82 height 7
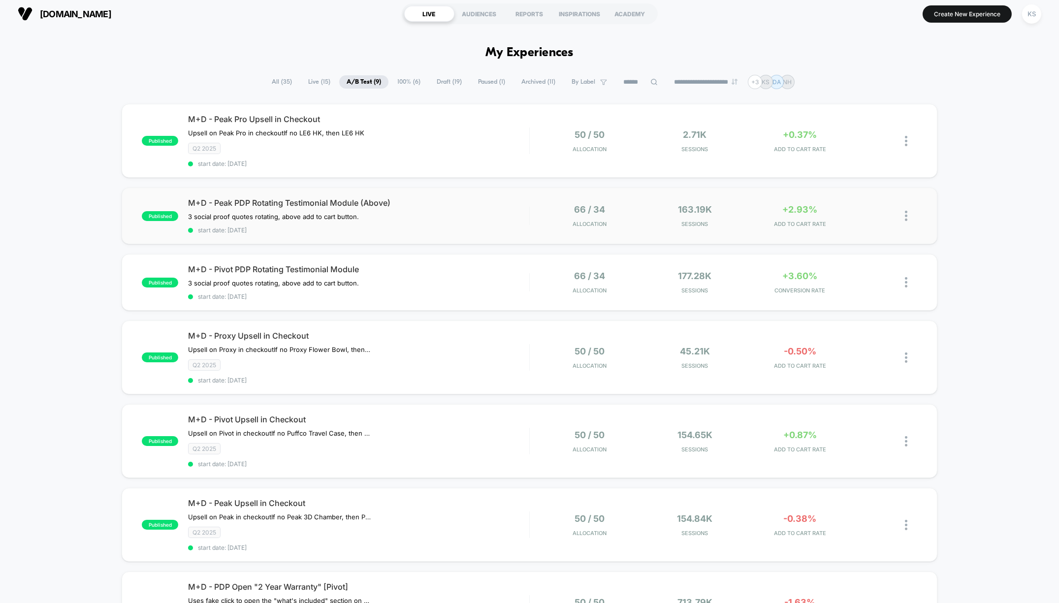
scroll to position [2, 0]
click at [393, 234] on div "published M+D - Peak PDP Rotating Testimonial Module (Above) 3 social proof quo…" at bounding box center [530, 217] width 816 height 57
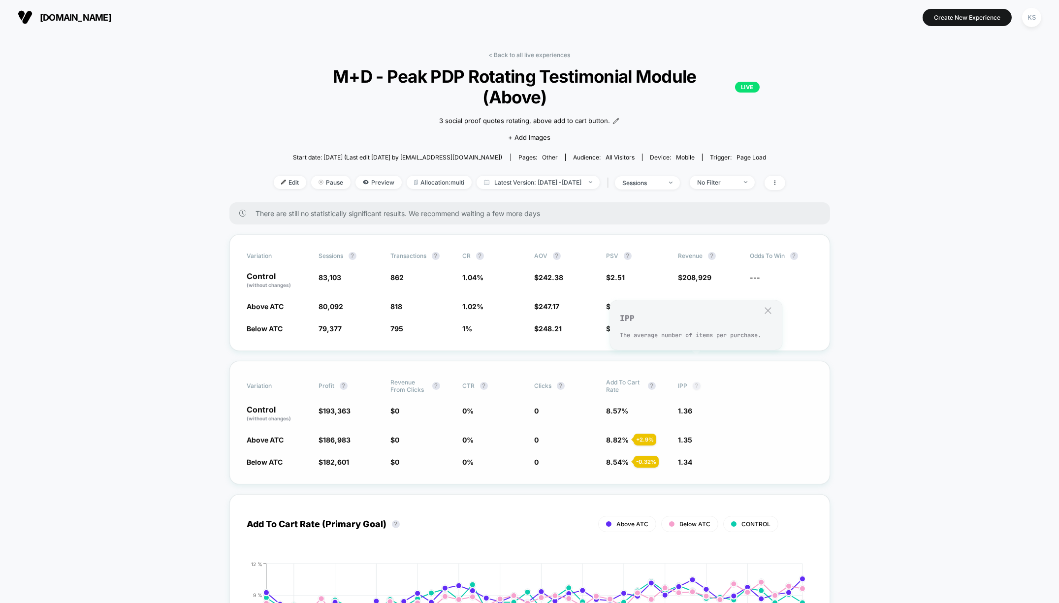
click at [699, 382] on button "?" at bounding box center [697, 386] width 8 height 8
drag, startPoint x: 690, startPoint y: 367, endPoint x: 696, endPoint y: 364, distance: 6.8
click at [691, 379] on span "IPP ?" at bounding box center [706, 386] width 54 height 15
click at [696, 382] on button "?" at bounding box center [697, 386] width 8 height 8
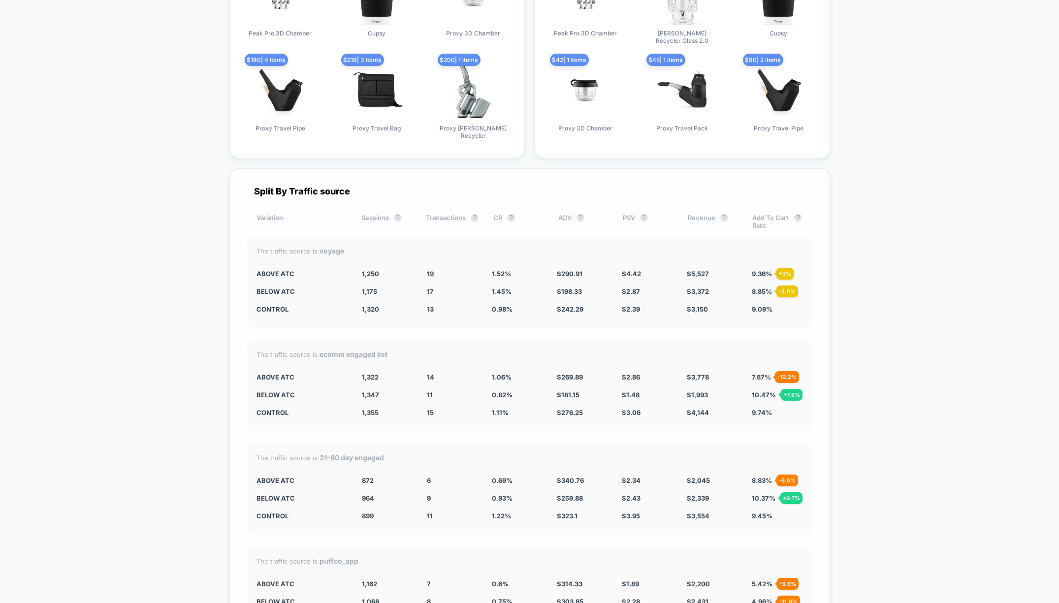
scroll to position [3189, 0]
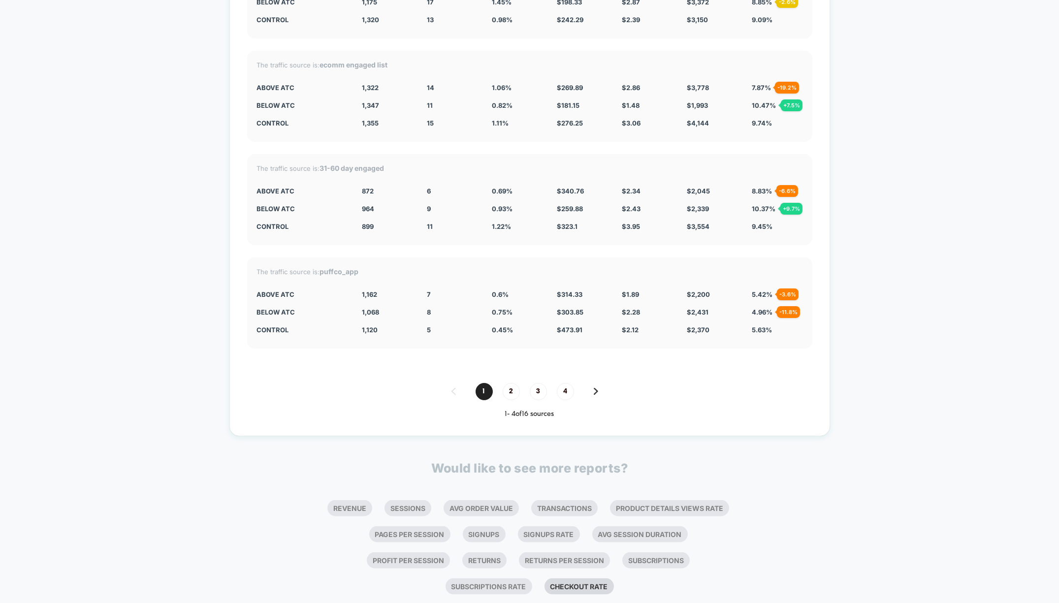
click at [572, 579] on li "Checkout Rate" at bounding box center [579, 587] width 69 height 16
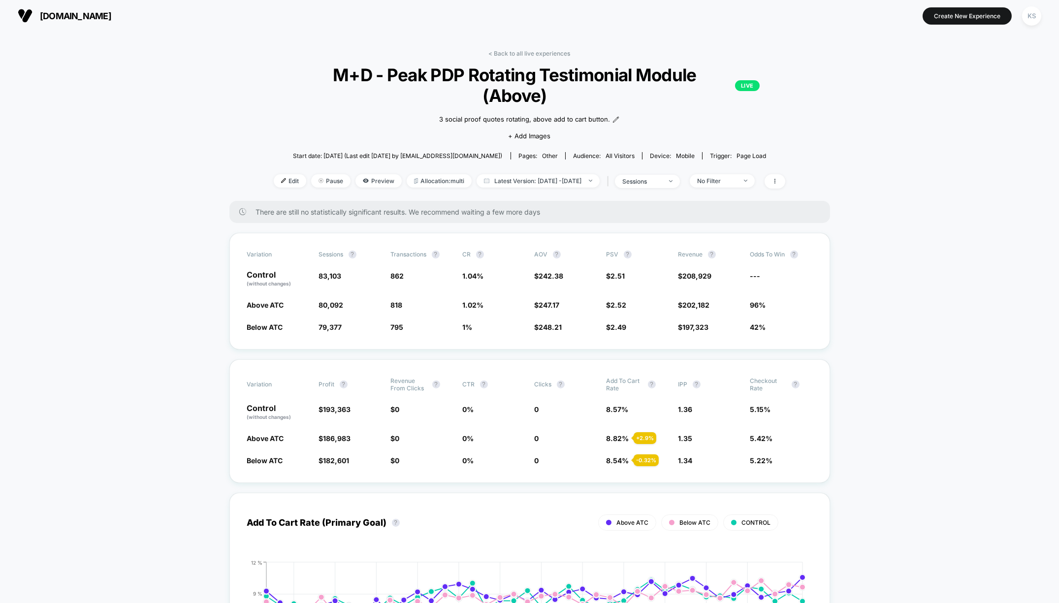
scroll to position [1, 0]
drag, startPoint x: 756, startPoint y: 159, endPoint x: 750, endPoint y: 165, distance: 9.1
click at [755, 175] on span "No Filter" at bounding box center [722, 181] width 65 height 13
drag, startPoint x: 739, startPoint y: 231, endPoint x: 742, endPoint y: 249, distance: 17.5
click at [740, 232] on span "Returning Visitors" at bounding box center [734, 236] width 57 height 8
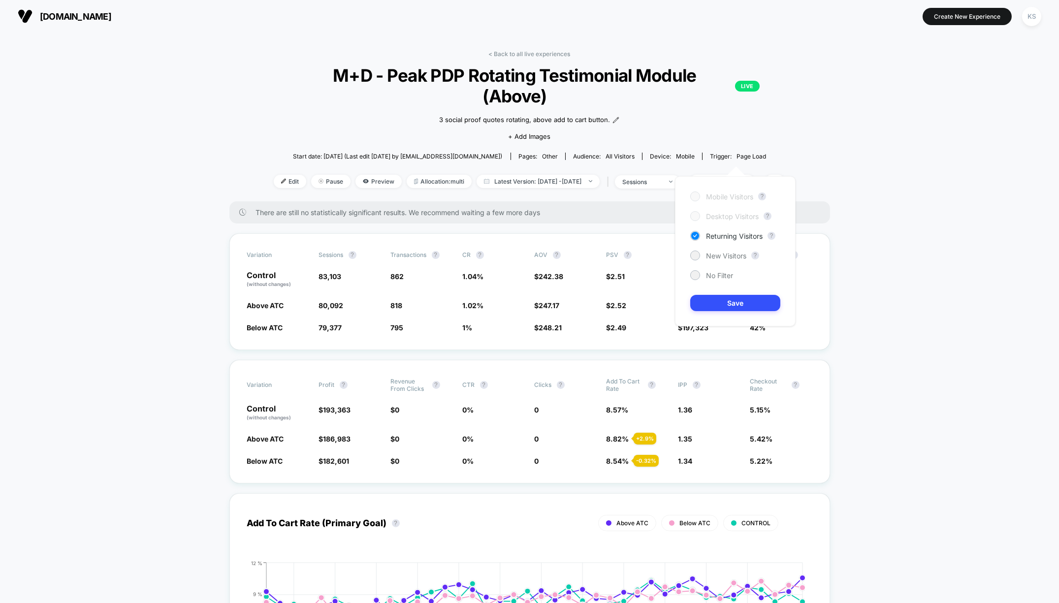
click at [749, 291] on div "Mobile Visitors ? Desktop Visitors ? Returning Visitors ? New Visitors ? No Fil…" at bounding box center [735, 251] width 121 height 150
click at [750, 301] on button "Save" at bounding box center [735, 303] width 90 height 16
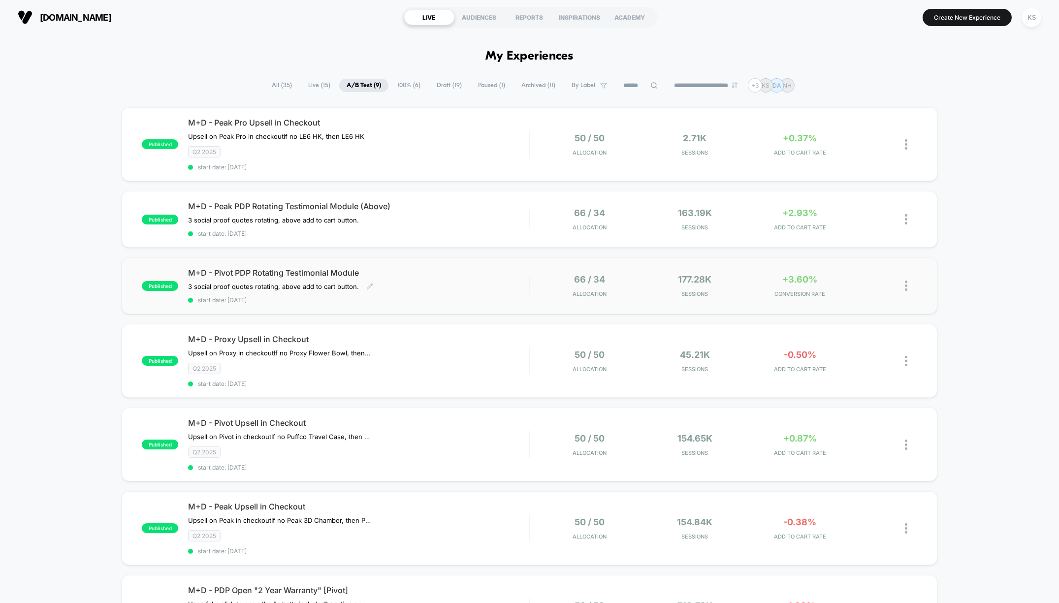
click at [386, 279] on div "M+D - Pivot PDP Rotating Testimonial Module 3 social proof quotes rotating, abo…" at bounding box center [358, 286] width 341 height 36
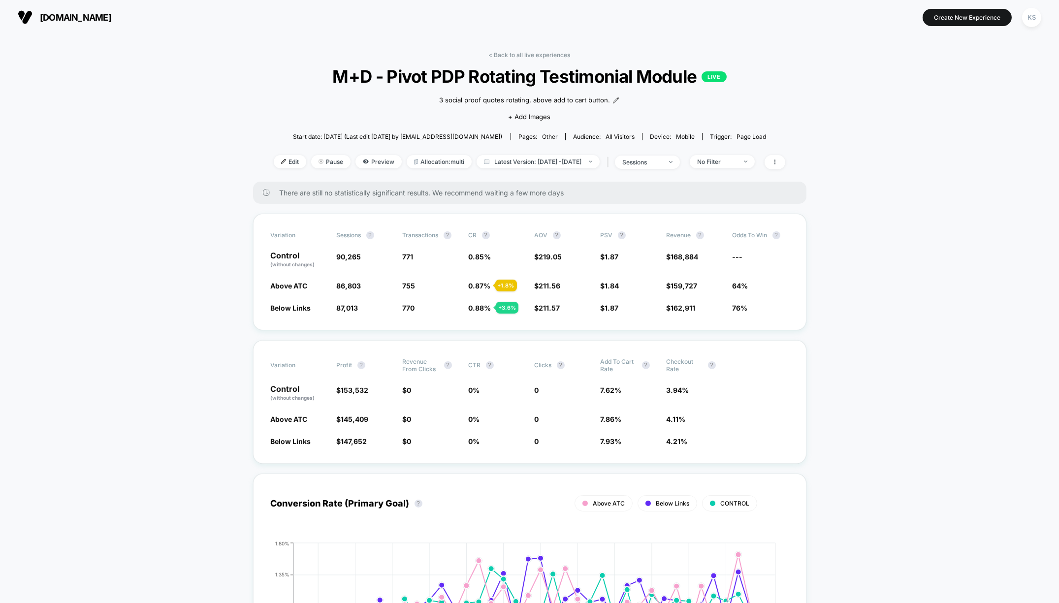
scroll to position [1, 0]
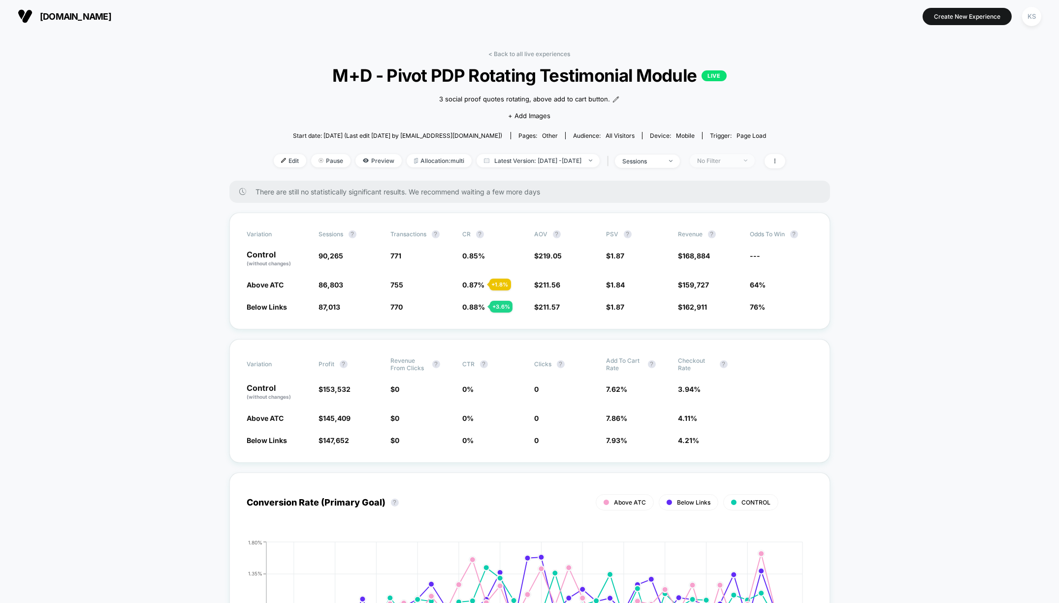
click at [748, 164] on span "No Filter" at bounding box center [722, 160] width 65 height 13
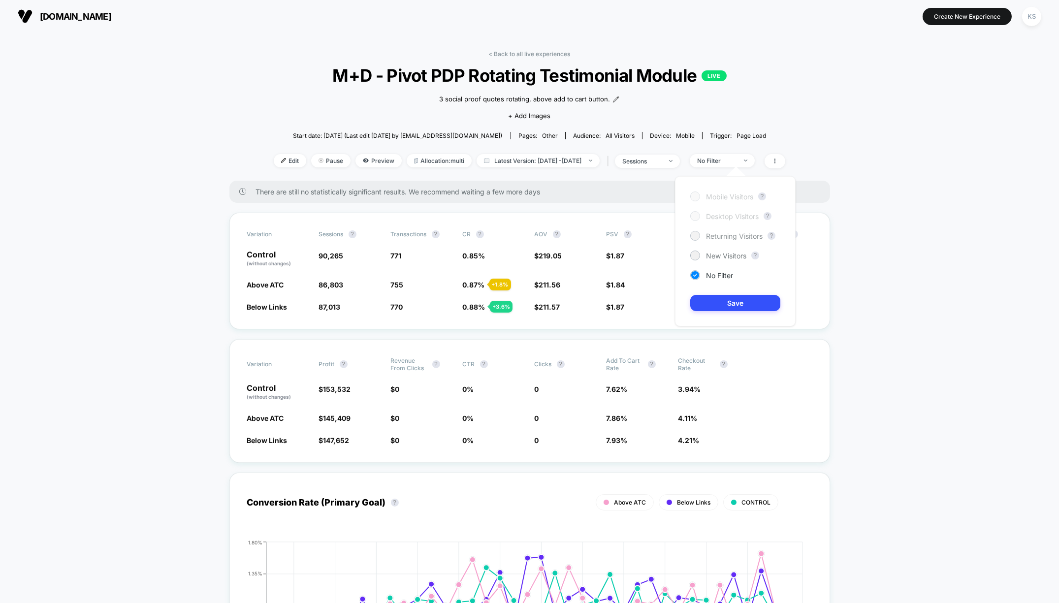
click at [722, 237] on span "Returning Visitors" at bounding box center [734, 236] width 57 height 8
drag, startPoint x: 719, startPoint y: 307, endPoint x: 700, endPoint y: 254, distance: 57.2
click at [719, 308] on button "Save" at bounding box center [735, 303] width 90 height 16
